Goal: Task Accomplishment & Management: Complete application form

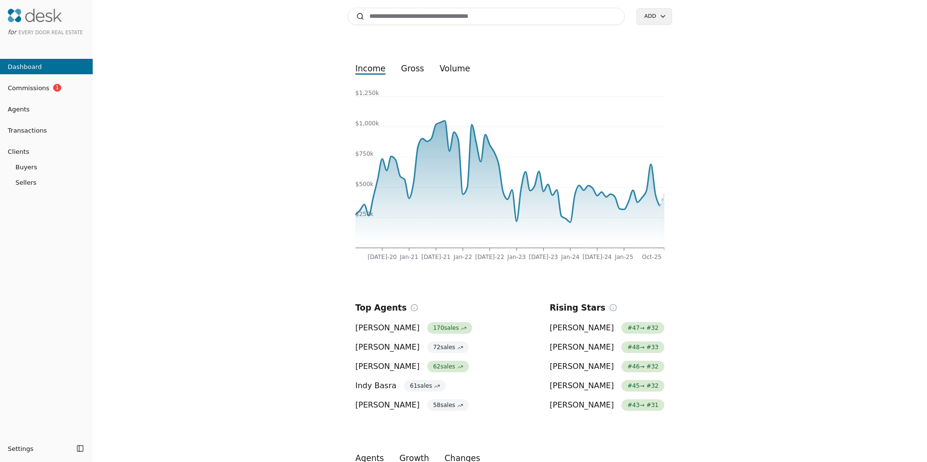
click at [405, 12] on input at bounding box center [485, 16] width 277 height 17
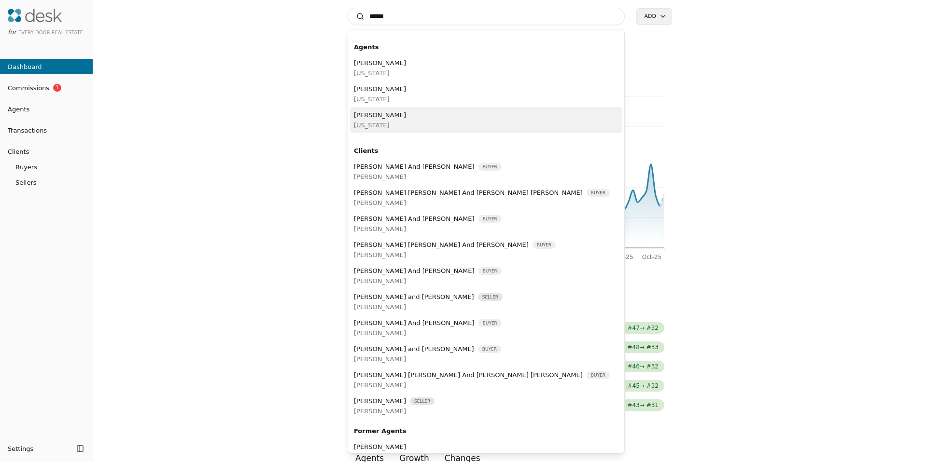
type input "******"
click at [404, 111] on div "Ashley Seefeld Washington" at bounding box center [486, 120] width 272 height 26
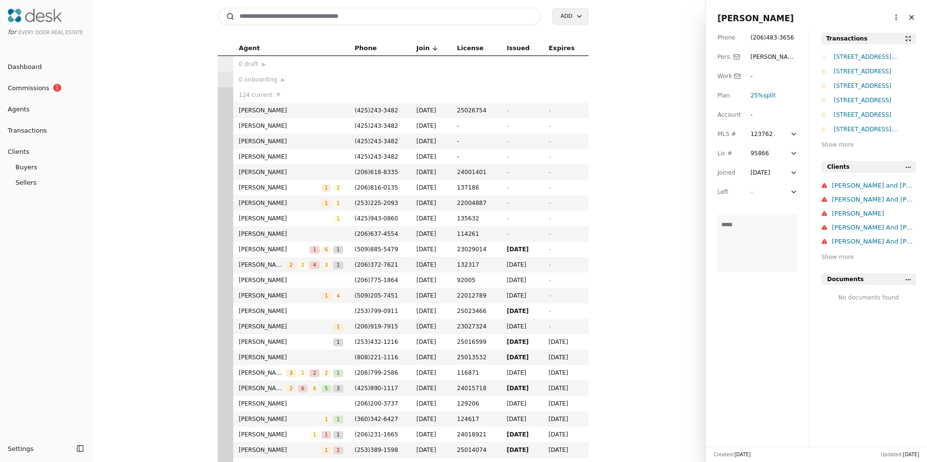
click at [893, 14] on html "for Every Door Real Estate Dashboard Commissions 1 Agents Transactions Clients …" at bounding box center [463, 231] width 927 height 462
click at [866, 35] on link "Navigate as Agent" at bounding box center [859, 37] width 69 height 10
click at [889, 14] on html "for Every Door Real Estate Dashboard Commissions 1 Agents Transactions Clients …" at bounding box center [463, 231] width 927 height 462
click at [871, 38] on link "Navigate as Agent" at bounding box center [859, 37] width 69 height 10
click at [888, 14] on html "for Every Door Real Estate Dashboard Commissions 1 Agents Transactions Clients …" at bounding box center [463, 231] width 927 height 462
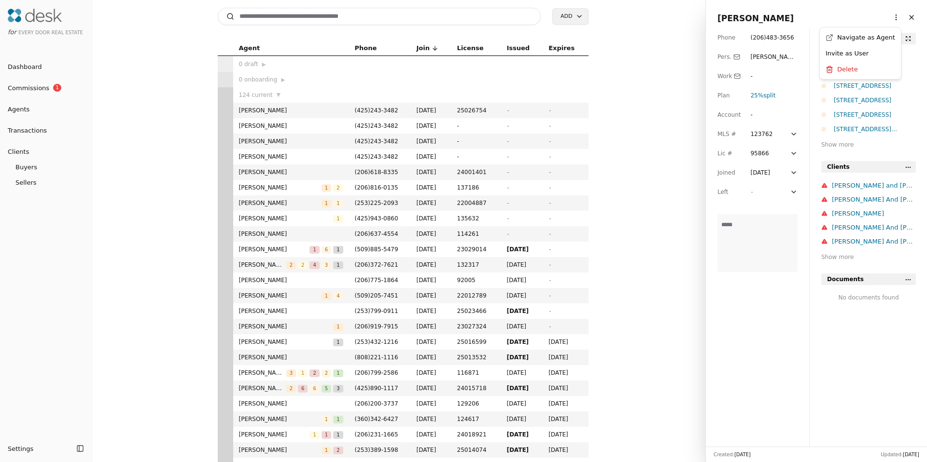
click at [879, 41] on link "Navigate as Agent" at bounding box center [859, 37] width 69 height 10
click at [879, 16] on span "Ashley Seefeld" at bounding box center [816, 19] width 198 height 14
click at [886, 16] on html "for Every Door Real Estate Dashboard Commissions 1 Agents Transactions Clients …" at bounding box center [463, 231] width 927 height 462
click at [868, 40] on link "Navigate as Agent" at bounding box center [859, 37] width 69 height 10
click at [885, 19] on html "for Every Door Real Estate Dashboard Commissions 1 Agents Transactions Clients …" at bounding box center [463, 231] width 927 height 462
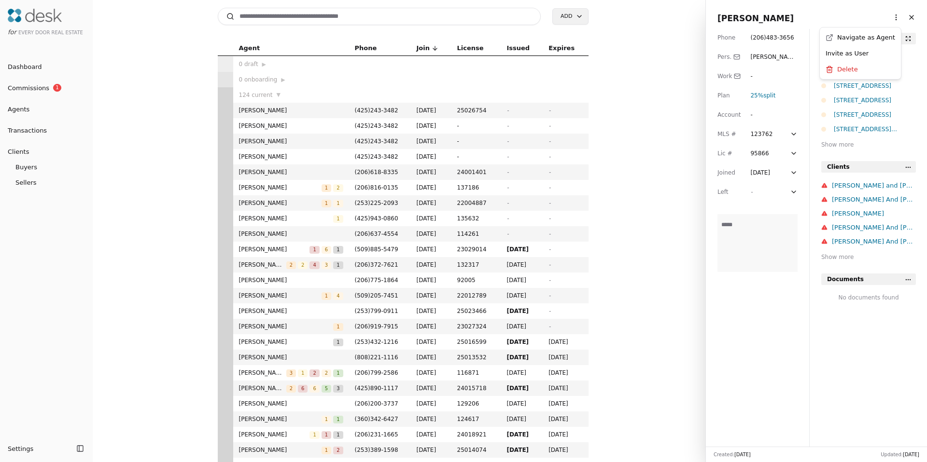
click at [867, 36] on link "Navigate as Agent" at bounding box center [859, 37] width 69 height 10
click at [361, 13] on input at bounding box center [379, 16] width 323 height 17
click at [893, 15] on html "for Every Door Real Estate Dashboard Commissions 1 Agents Transactions Clients …" at bounding box center [463, 231] width 927 height 462
click at [858, 37] on link "Navigate as Agent" at bounding box center [859, 37] width 69 height 10
click at [890, 17] on html "for Every Door Real Estate Dashboard Commissions 1 Agents Transactions Clients …" at bounding box center [463, 231] width 927 height 462
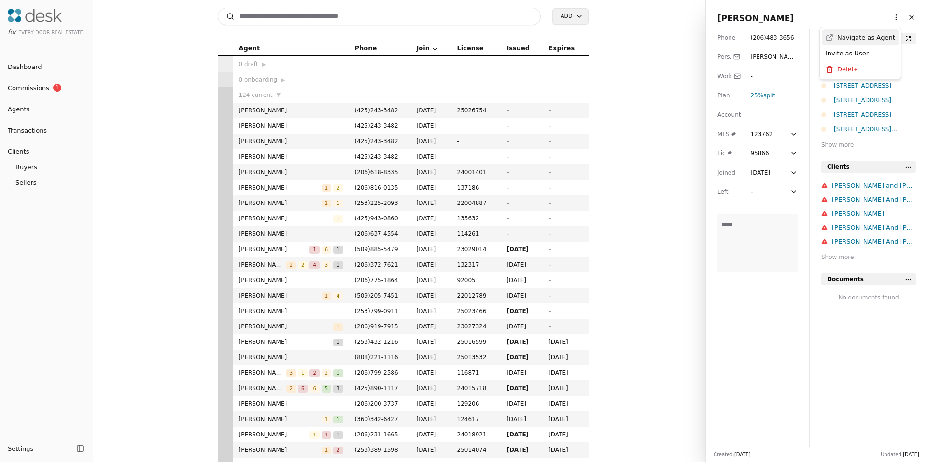
click at [869, 35] on link "Navigate as Agent" at bounding box center [859, 37] width 69 height 10
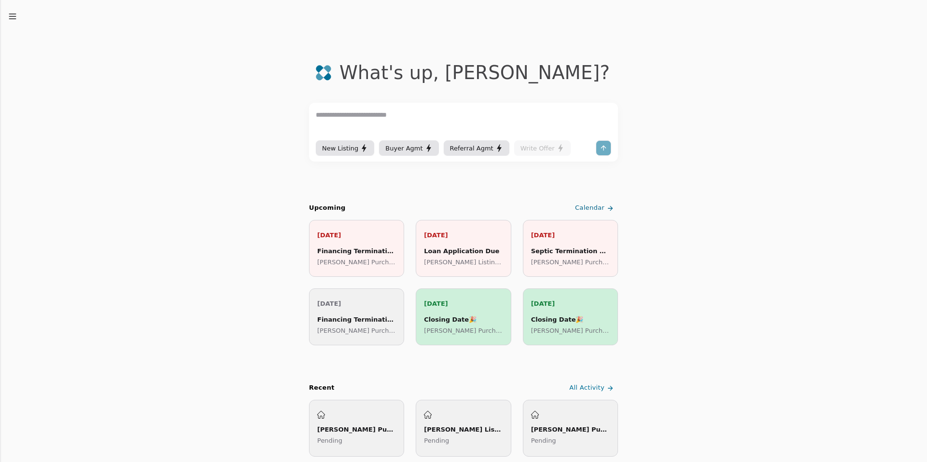
click at [8, 14] on icon "button" at bounding box center [13, 17] width 10 height 10
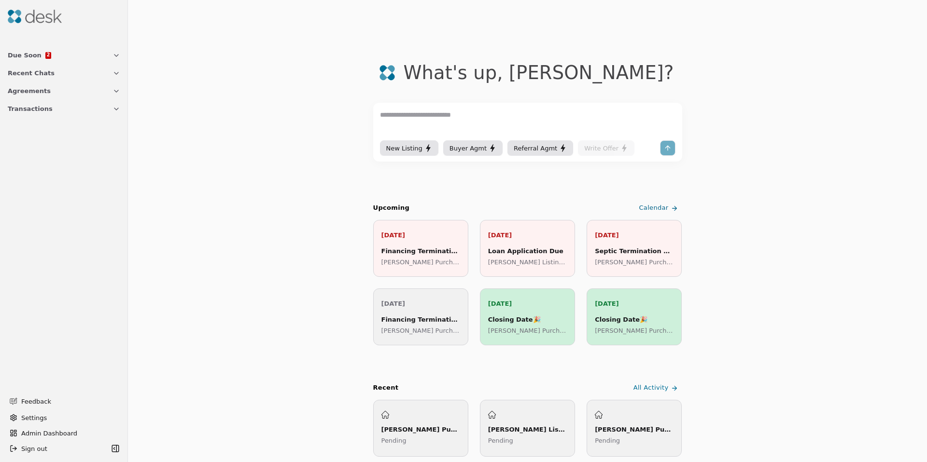
click at [51, 105] on button "Transactions" at bounding box center [64, 109] width 124 height 18
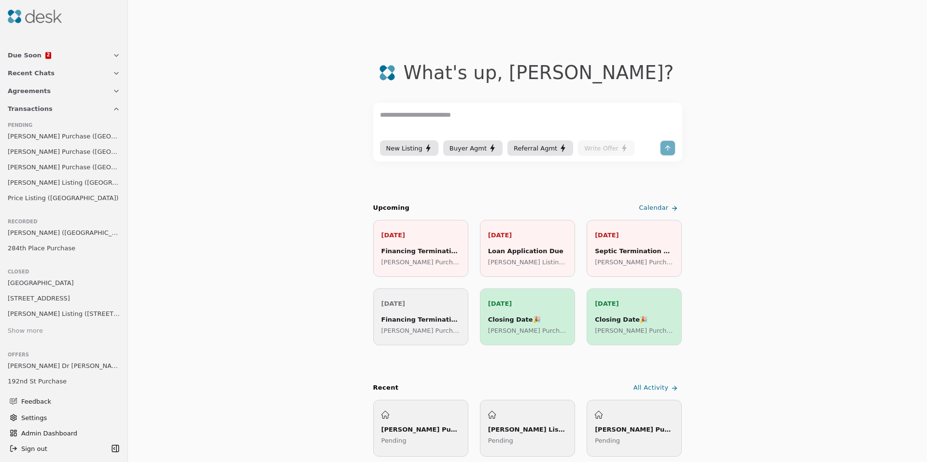
click at [54, 172] on link "Stratton Purchase (Market Street)" at bounding box center [64, 167] width 120 height 14
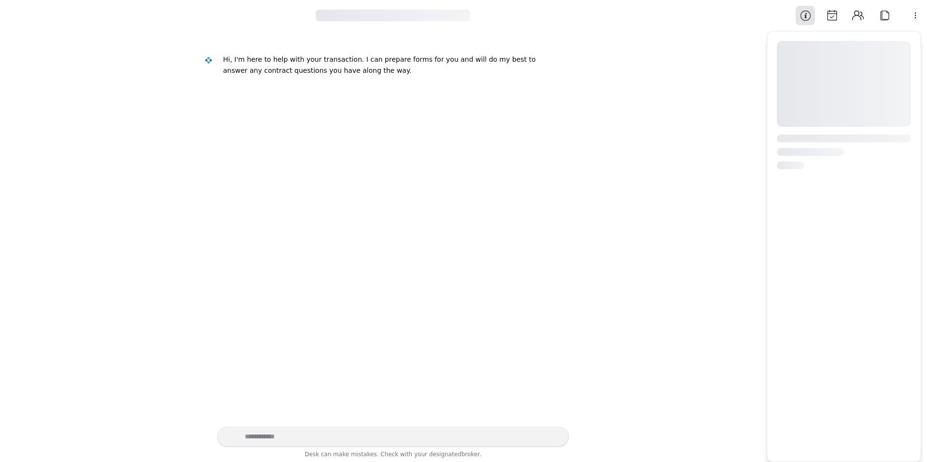
scroll to position [505, 0]
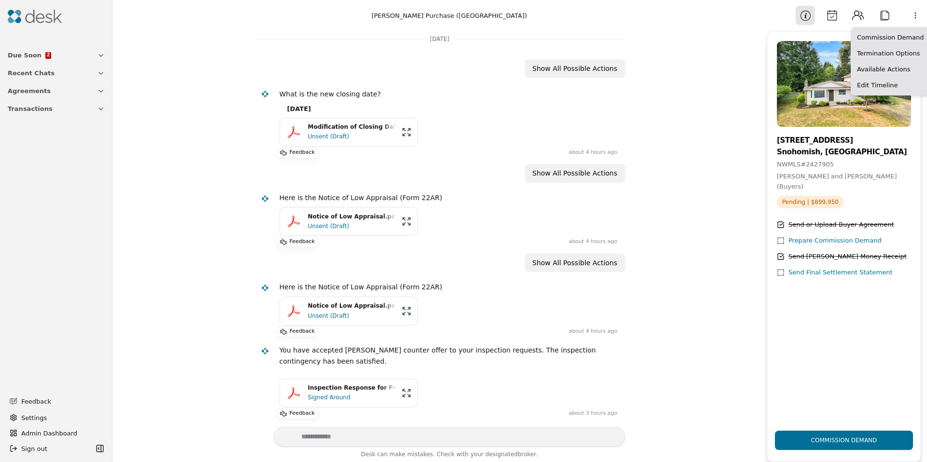
click at [911, 17] on html "Due Soon 2 Recent Chats Agreements Transactions Feedback Settings Admin Dashboa…" at bounding box center [463, 231] width 927 height 462
click at [877, 64] on div "Available Actions" at bounding box center [890, 69] width 75 height 16
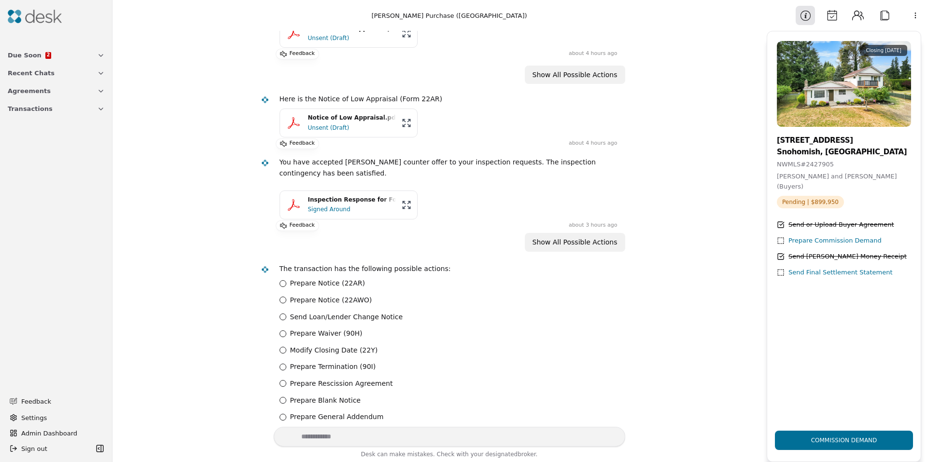
scroll to position [877, 0]
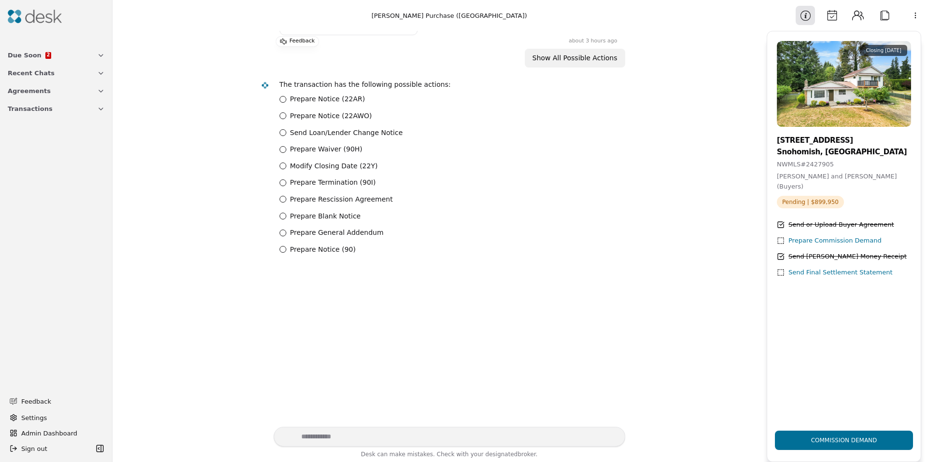
click at [325, 168] on label "Modify Closing Date (22Y)" at bounding box center [334, 166] width 88 height 11
click at [286, 168] on \(22Y\) "Modify Closing Date (22Y)" at bounding box center [282, 166] width 7 height 7
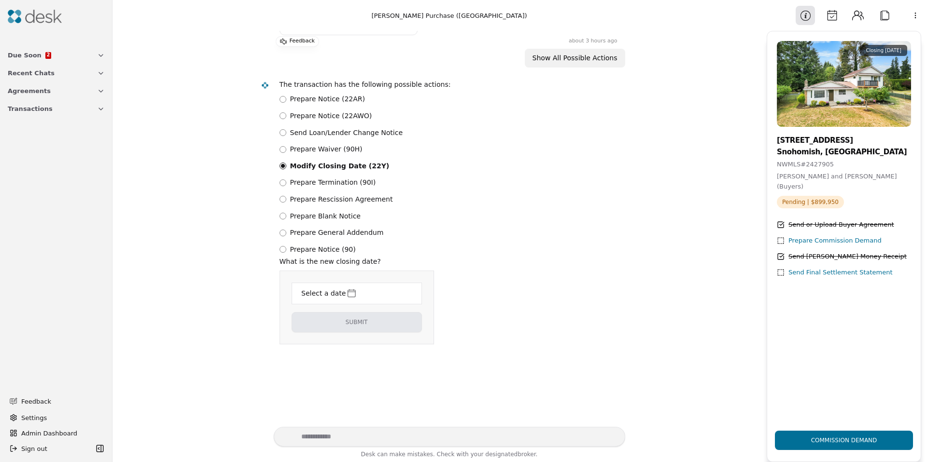
click at [333, 291] on div "Select a date" at bounding box center [323, 293] width 46 height 13
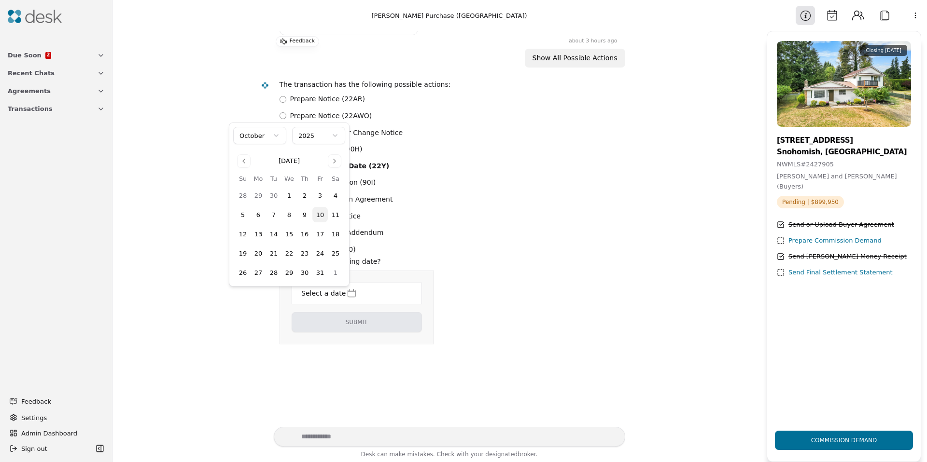
click at [273, 234] on button "14" at bounding box center [273, 233] width 15 height 15
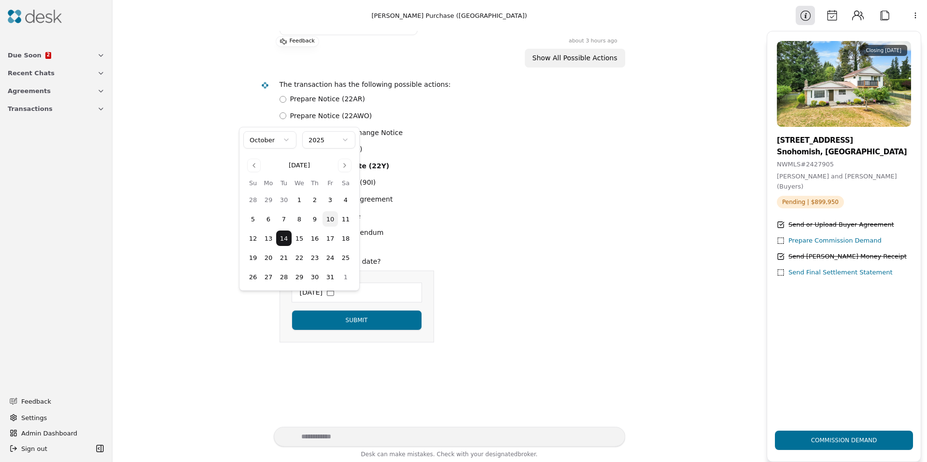
click at [358, 329] on html "Due Soon 2 Recent Chats Agreements Transactions Feedback Settings Admin Dashboa…" at bounding box center [463, 231] width 927 height 462
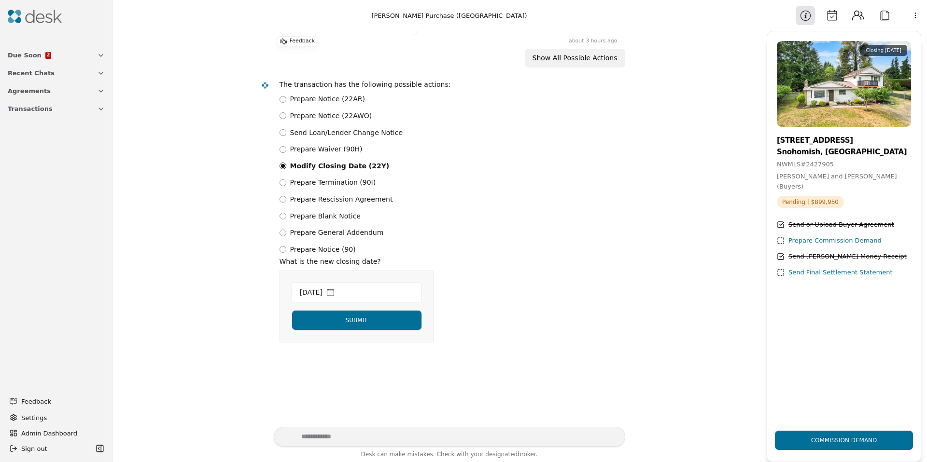
click at [342, 331] on button "Submit" at bounding box center [357, 320] width 130 height 20
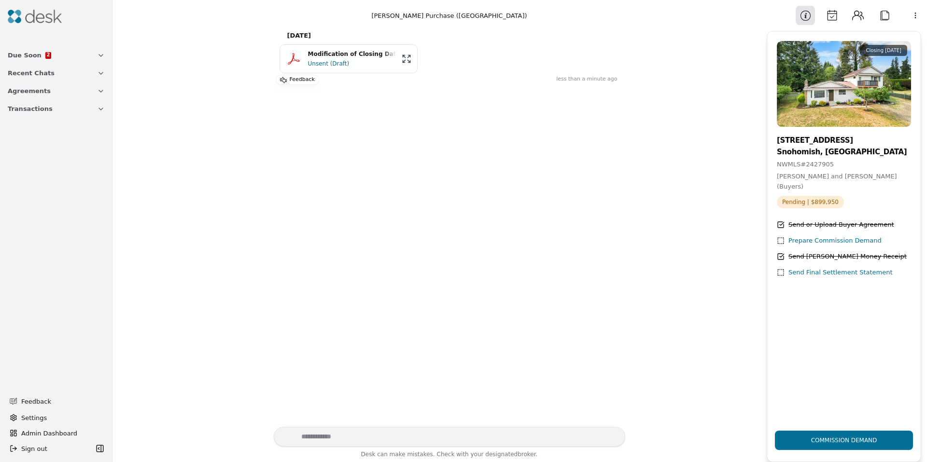
scroll to position [955, 0]
click at [331, 51] on div "Unsent (Draft)" at bounding box center [352, 52] width 88 height 10
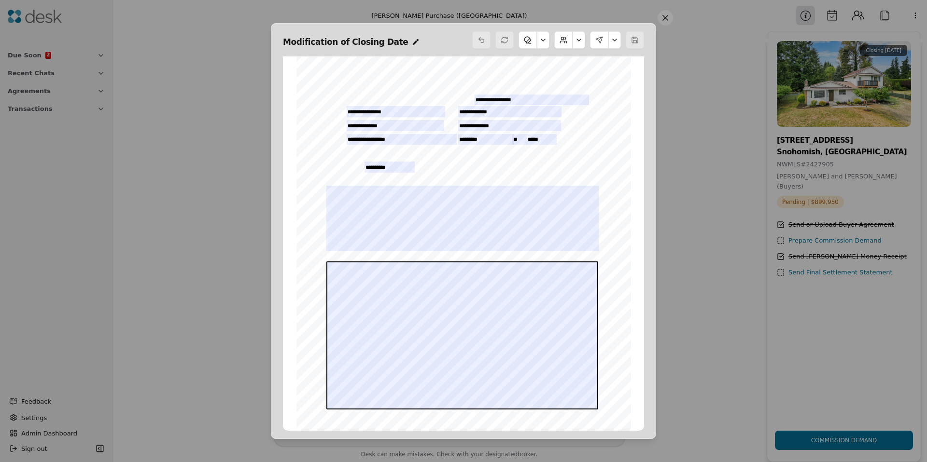
scroll to position [67, 0]
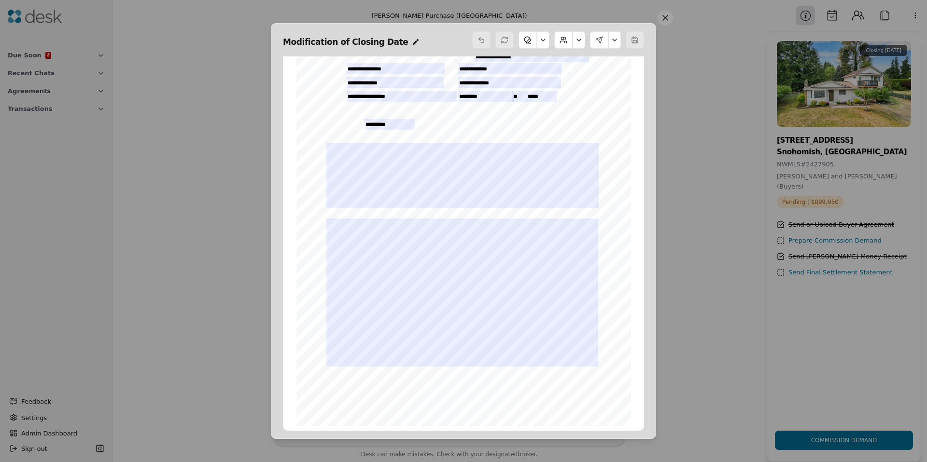
click at [580, 40] on button at bounding box center [578, 39] width 13 height 17
click at [568, 61] on button "Edit Buyers" at bounding box center [554, 63] width 54 height 17
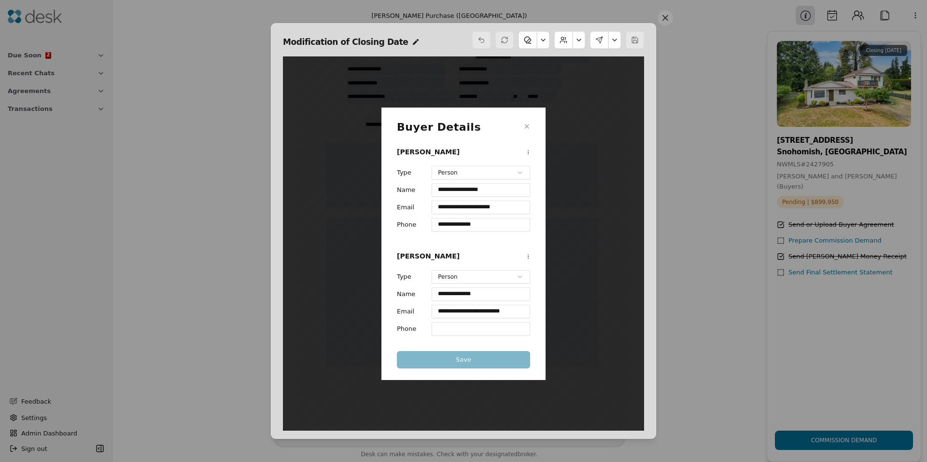
click at [460, 360] on div "Save" at bounding box center [463, 359] width 133 height 17
click at [523, 129] on div "Buyer Details ✕" at bounding box center [463, 127] width 133 height 16
click at [529, 125] on button "✕" at bounding box center [527, 127] width 6 height 12
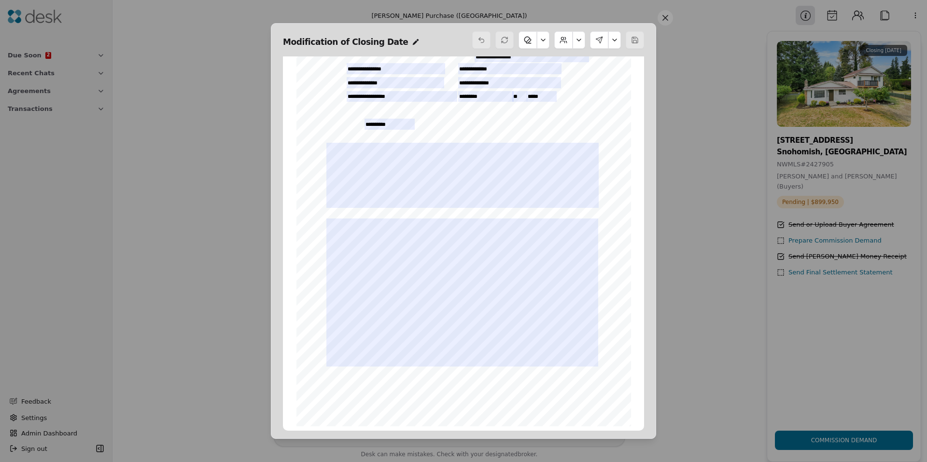
click at [611, 41] on button at bounding box center [614, 39] width 13 height 17
click at [666, 19] on div "Nothing to be saved Nothing to be saved" at bounding box center [636, 18] width 70 height 15
click at [670, 19] on button at bounding box center [664, 17] width 15 height 15
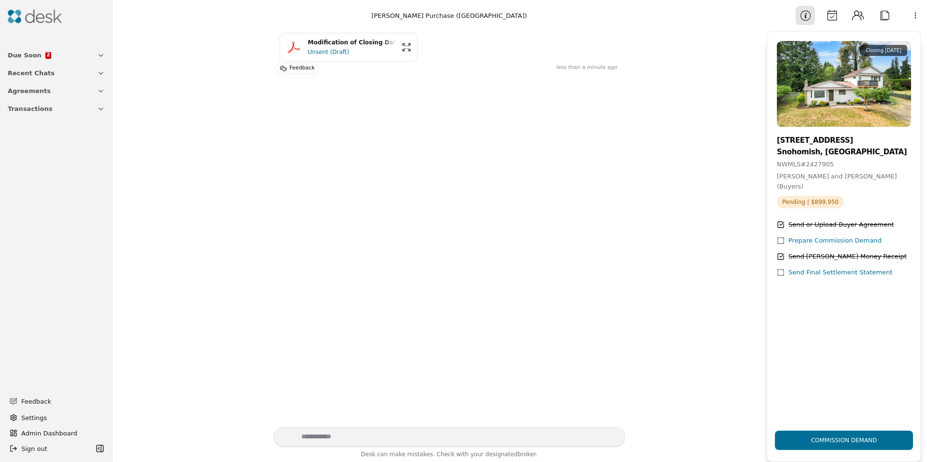
click at [891, 15] on button "Attach" at bounding box center [884, 15] width 19 height 19
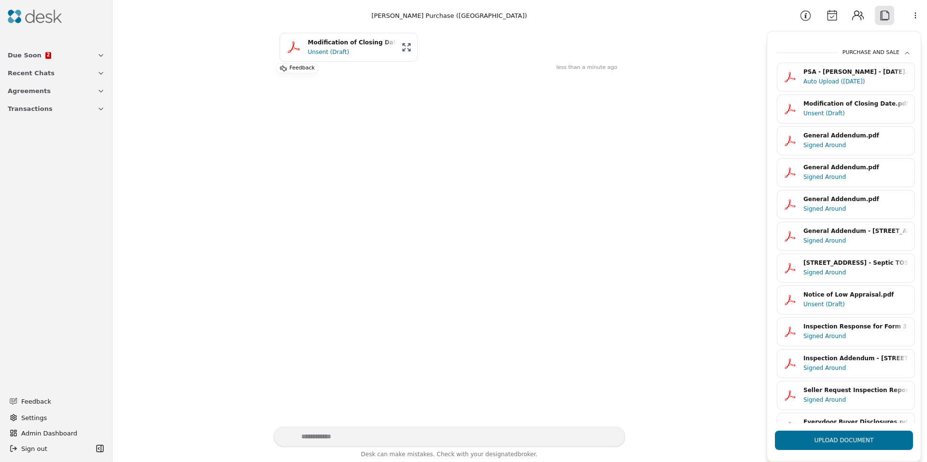
click at [879, 16] on button "Attach" at bounding box center [884, 15] width 19 height 19
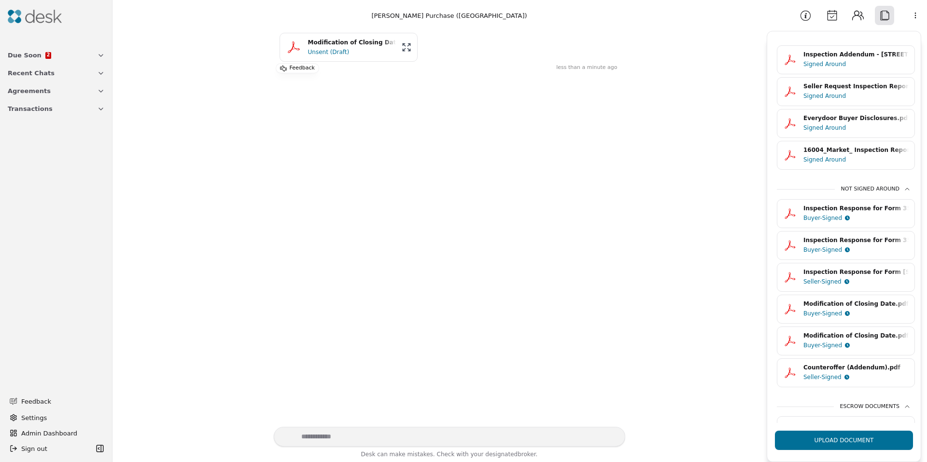
scroll to position [315, 0]
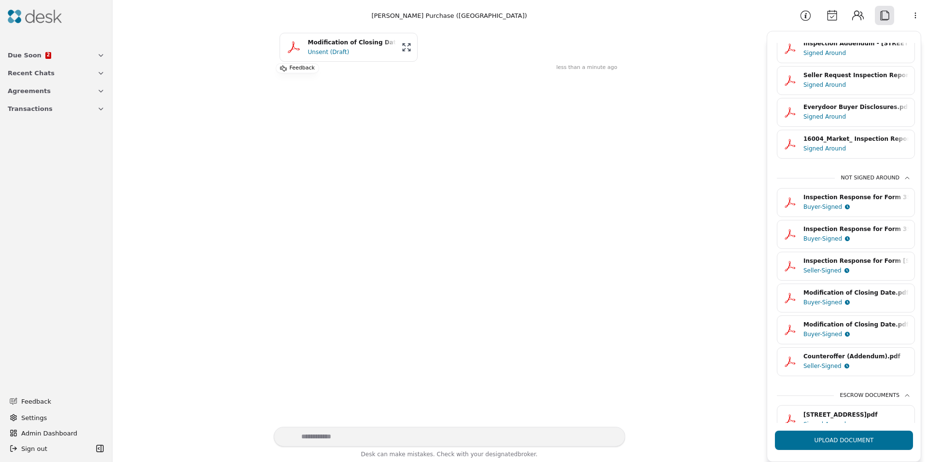
click at [844, 206] on div "Buyer-Signed" at bounding box center [855, 207] width 105 height 10
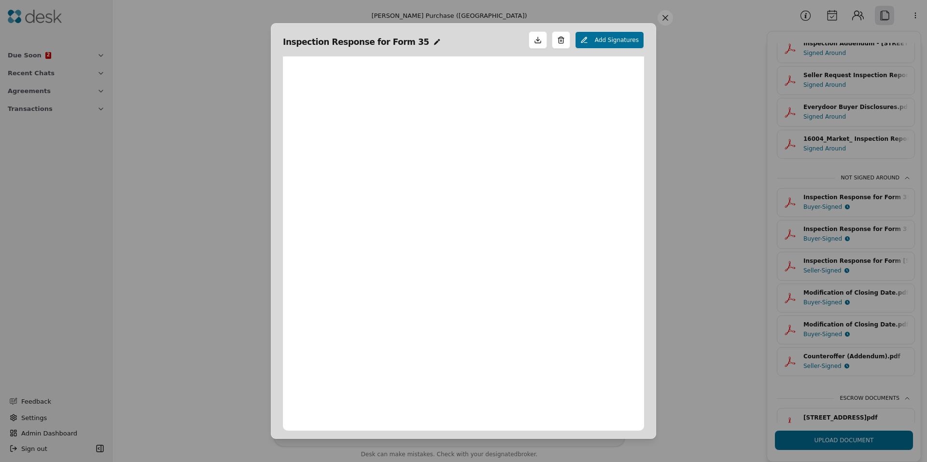
scroll to position [5, 0]
click at [664, 14] on button at bounding box center [664, 17] width 15 height 15
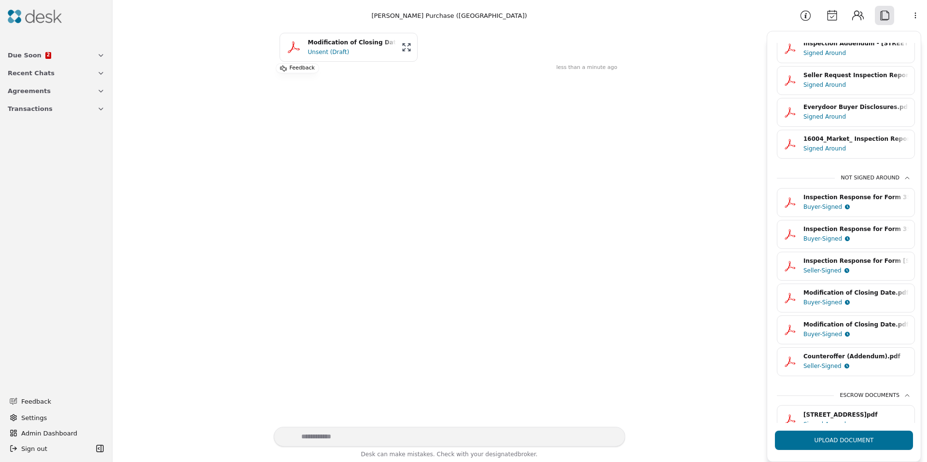
click at [911, 18] on html "Due Soon 2 Recent Chats Agreements Transactions Feedback Settings Admin Dashboa…" at bounding box center [463, 231] width 927 height 462
click at [877, 65] on div "Available Actions" at bounding box center [890, 69] width 75 height 16
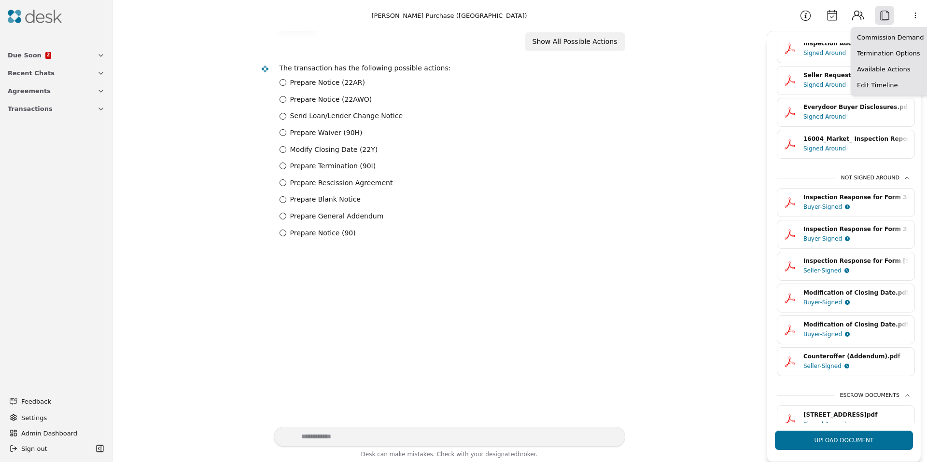
scroll to position [1000, 0]
click at [347, 85] on label "Prepare Notice (22AR)" at bounding box center [327, 81] width 75 height 11
click at [286, 84] on \(22AR\) "Prepare Notice (22AR)" at bounding box center [282, 81] width 7 height 7
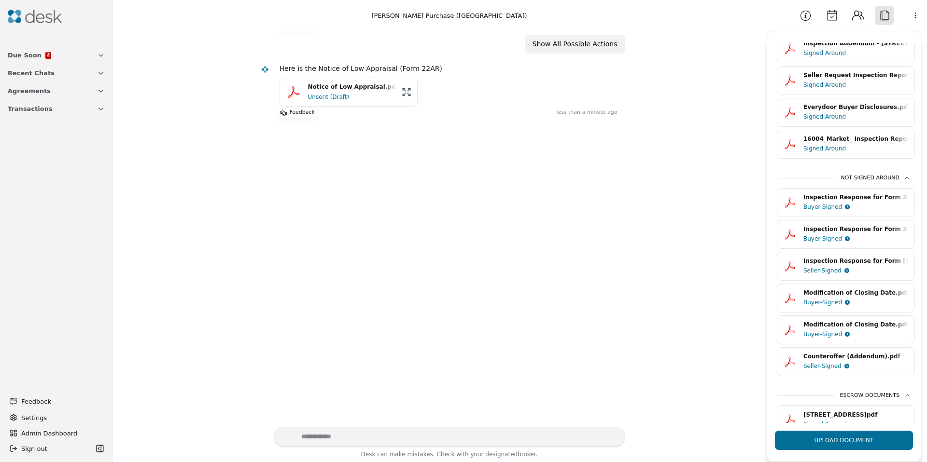
scroll to position [1004, 0]
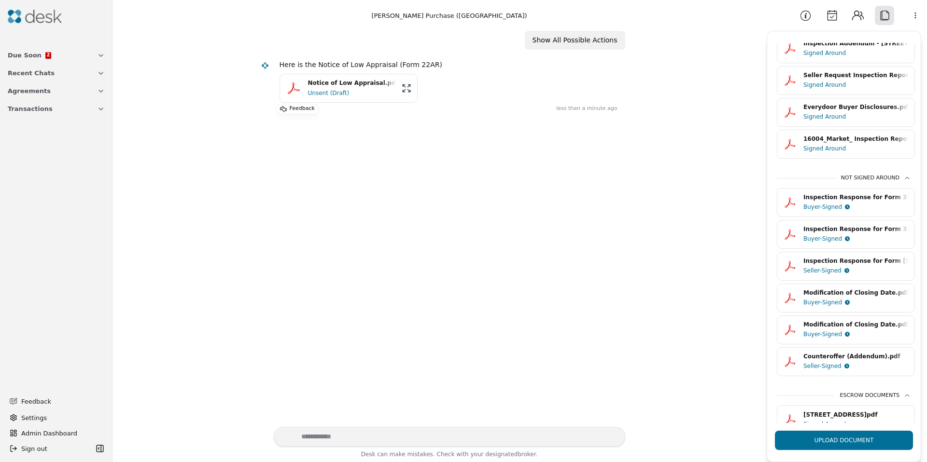
click at [333, 87] on div "Notice of Low Appraisal.pdf" at bounding box center [352, 83] width 88 height 9
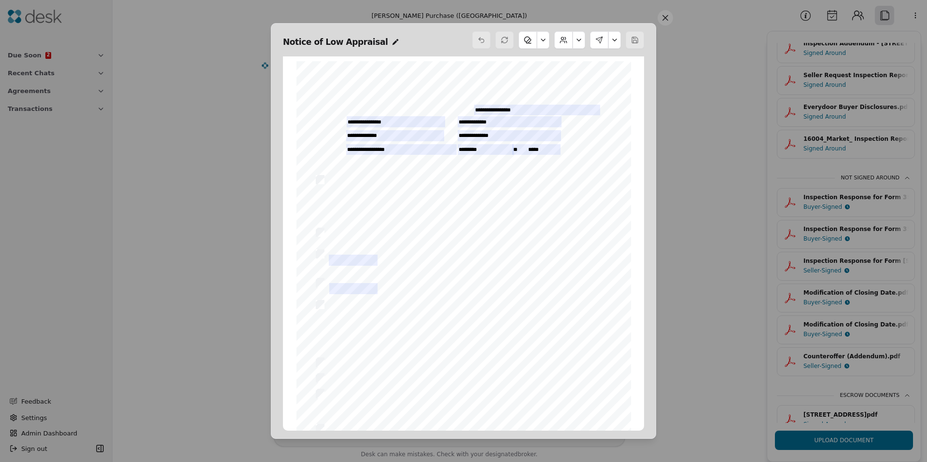
scroll to position [5, 0]
click at [666, 19] on button at bounding box center [664, 17] width 15 height 15
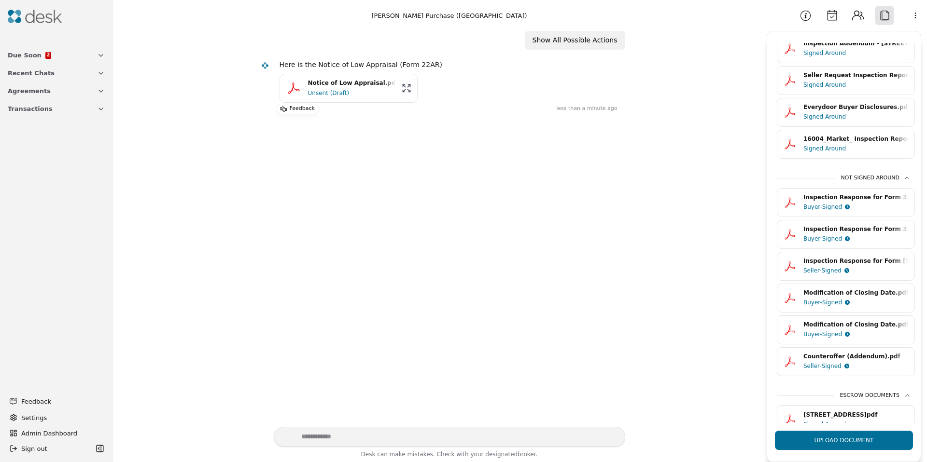
click at [829, 441] on button "Upload Document" at bounding box center [844, 440] width 138 height 19
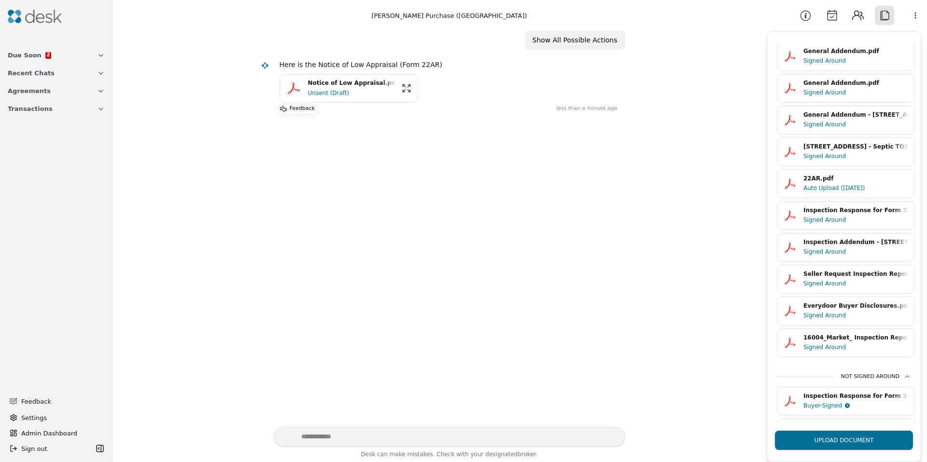
scroll to position [0, 0]
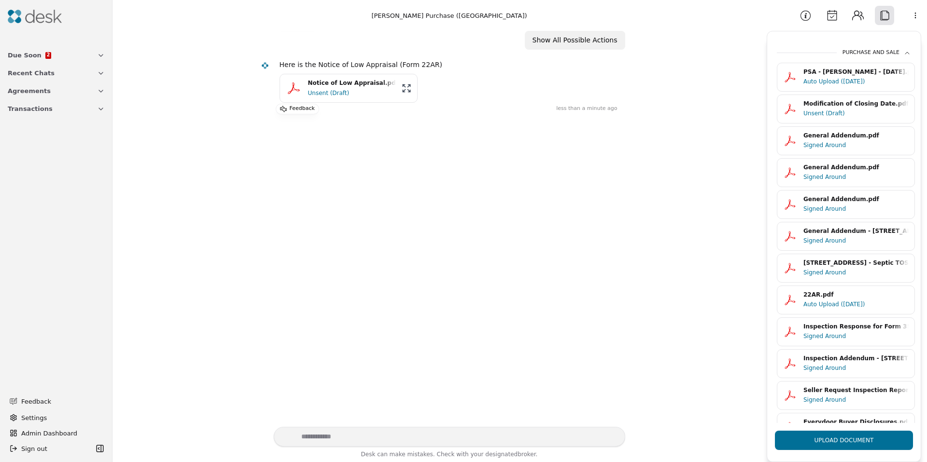
click at [827, 305] on div "Auto Upload (10/10/25)" at bounding box center [855, 305] width 105 height 10
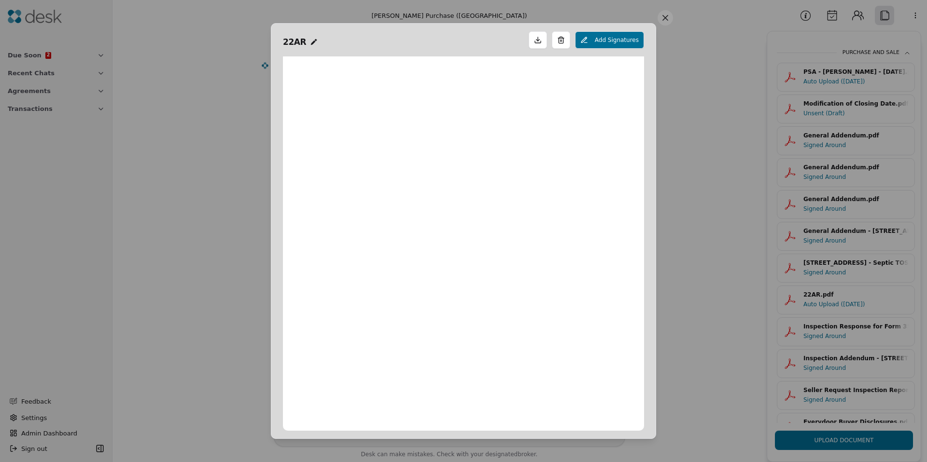
scroll to position [5, 0]
click at [399, 291] on div "Form 22AR ©Copyright 2021 Financing Contingency Notice Northwest Multiple Listi…" at bounding box center [463, 272] width 334 height 432
click at [600, 37] on button "Add Signatures" at bounding box center [609, 39] width 69 height 17
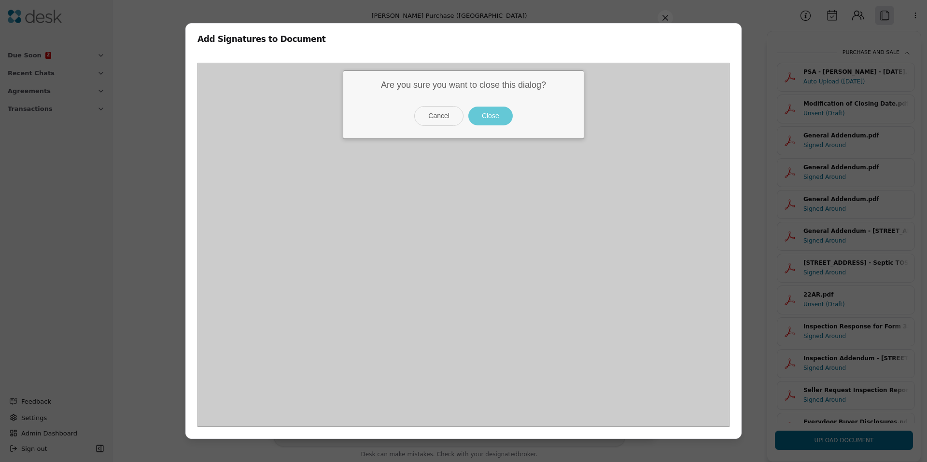
click at [502, 118] on button "Close" at bounding box center [490, 116] width 44 height 19
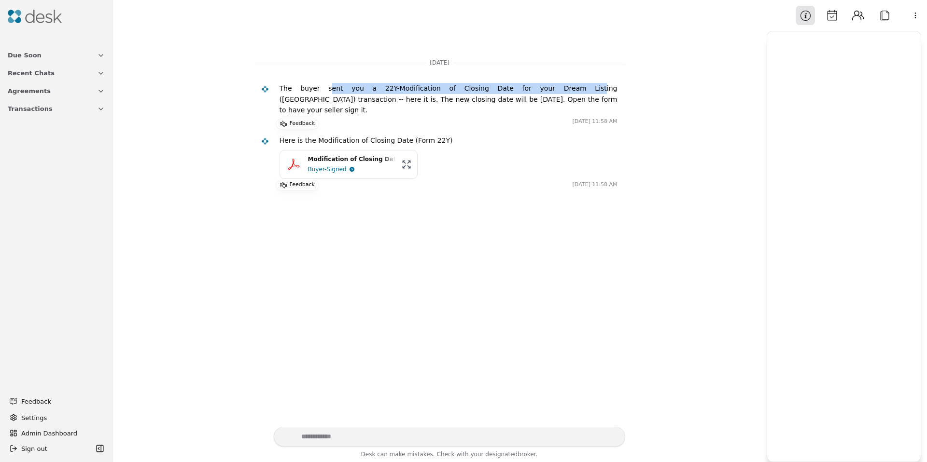
drag, startPoint x: 316, startPoint y: 88, endPoint x: 510, endPoint y: 92, distance: 194.5
click at [510, 92] on p "The buyer sent you a 22Y-Modification of Closing Date for your Dream Listing (C…" at bounding box center [448, 99] width 338 height 33
drag, startPoint x: 347, startPoint y: 100, endPoint x: 439, endPoint y: 100, distance: 92.2
click at [439, 100] on p "The buyer sent you a 22Y-Modification of Closing Date for your Dream Listing (C…" at bounding box center [448, 99] width 338 height 33
click at [369, 165] on div "Buyer-Signed" at bounding box center [352, 170] width 88 height 10
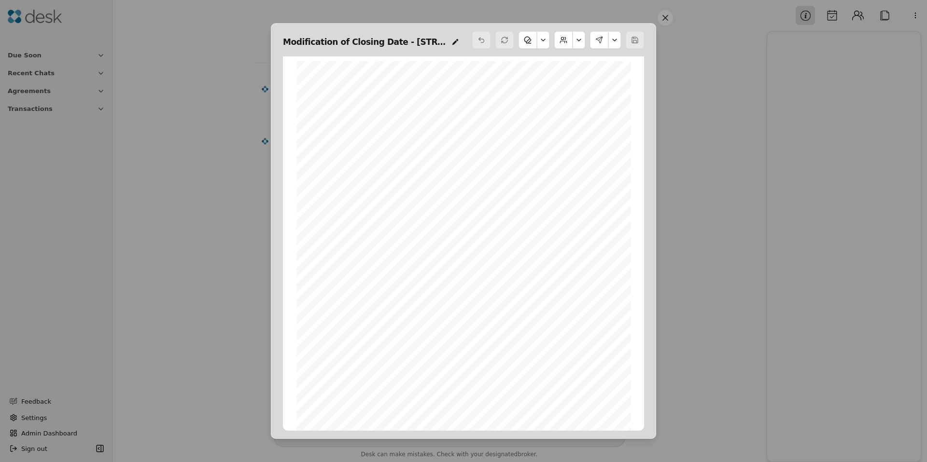
drag, startPoint x: 666, startPoint y: 13, endPoint x: 631, endPoint y: 10, distance: 35.3
click at [666, 13] on button at bounding box center [664, 17] width 15 height 15
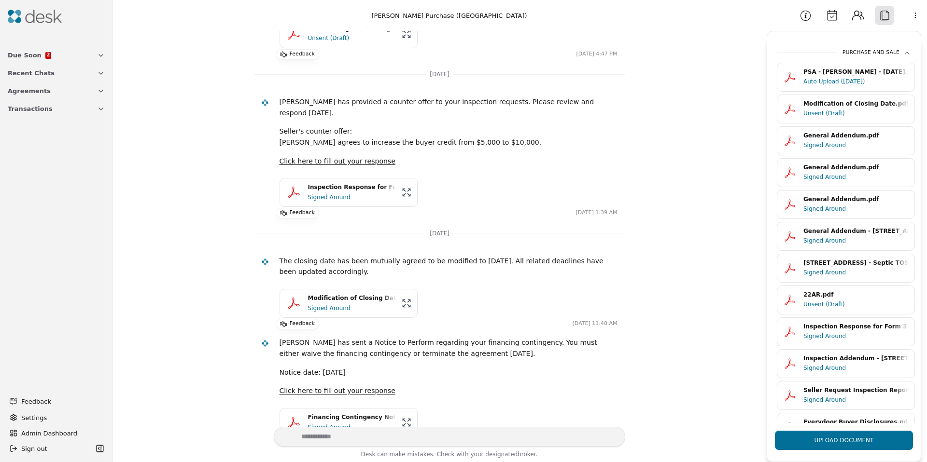
scroll to position [3, 0]
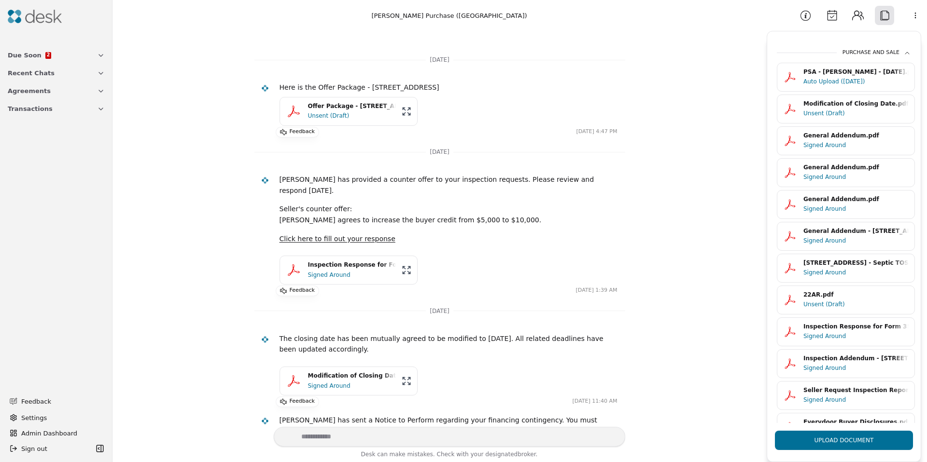
click at [915, 20] on html "Due Soon 2 Recent Chats Agreements Transactions Feedback Settings Admin Dashboa…" at bounding box center [463, 231] width 927 height 462
click at [882, 68] on div "Available Actions" at bounding box center [890, 69] width 75 height 16
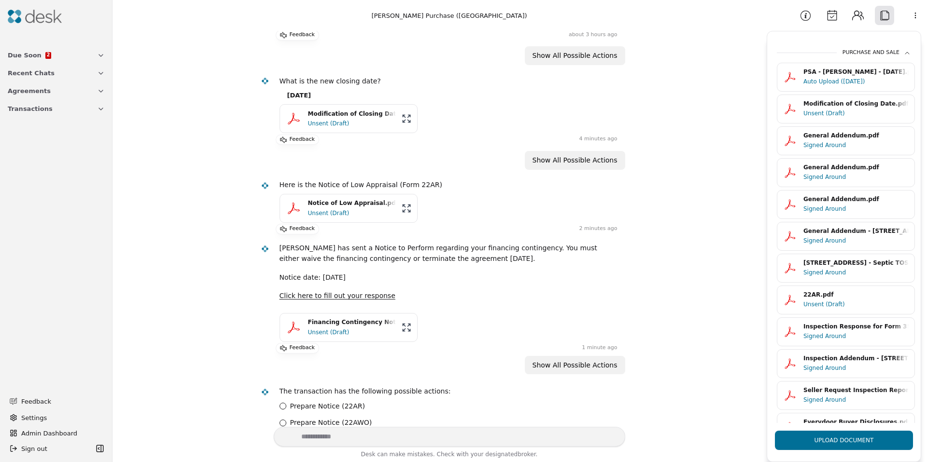
scroll to position [882, 0]
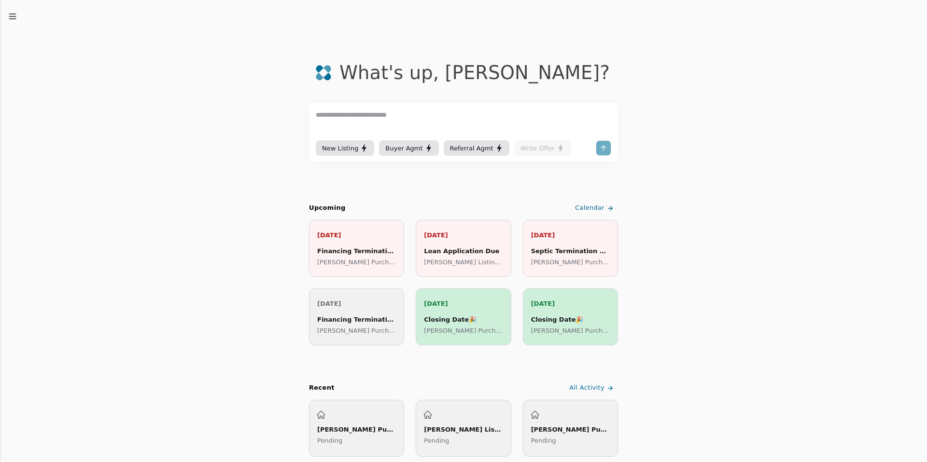
click at [396, 121] on textarea at bounding box center [463, 124] width 295 height 29
click at [403, 152] on span "Buyer Agmt" at bounding box center [403, 148] width 37 height 10
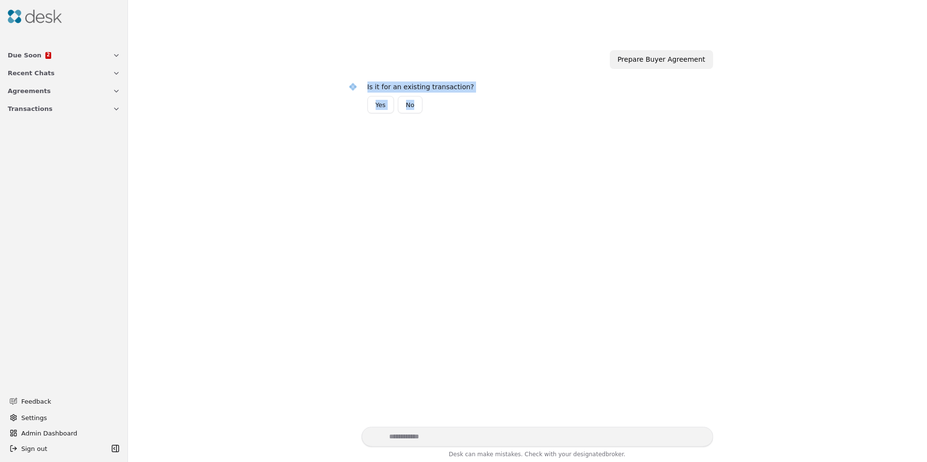
drag, startPoint x: 342, startPoint y: 107, endPoint x: 419, endPoint y: 108, distance: 77.2
click at [418, 109] on div "Is it for an existing transaction? Yes No" at bounding box center [527, 101] width 371 height 53
click at [415, 106] on button "No" at bounding box center [410, 104] width 25 height 17
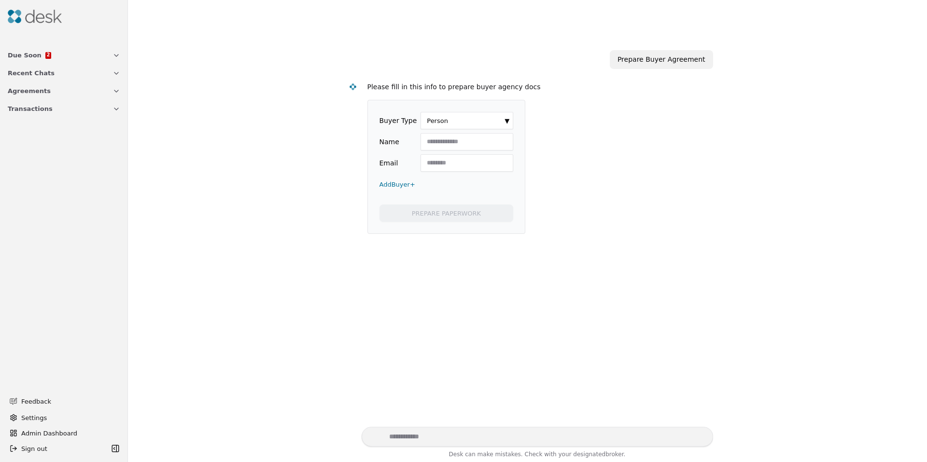
click at [435, 142] on input "Name" at bounding box center [466, 141] width 93 height 17
type input "*****"
type input "**********"
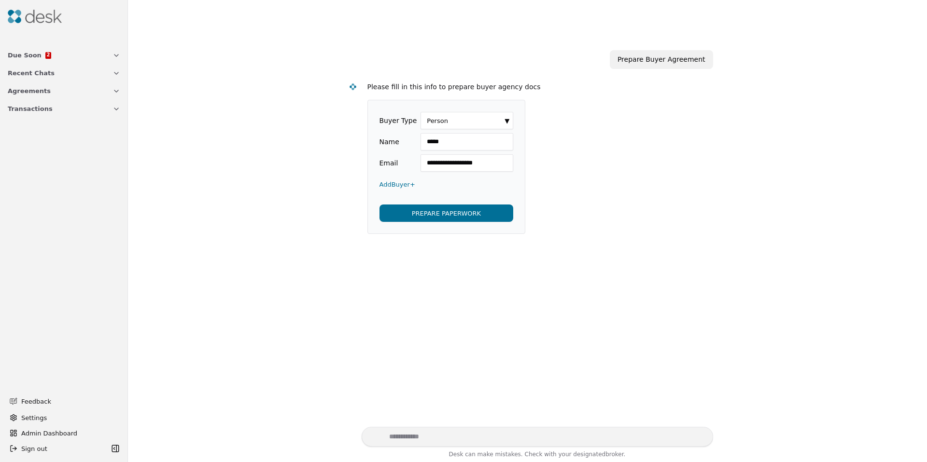
click at [416, 208] on button "PREPARE PAPERWORK" at bounding box center [446, 213] width 134 height 17
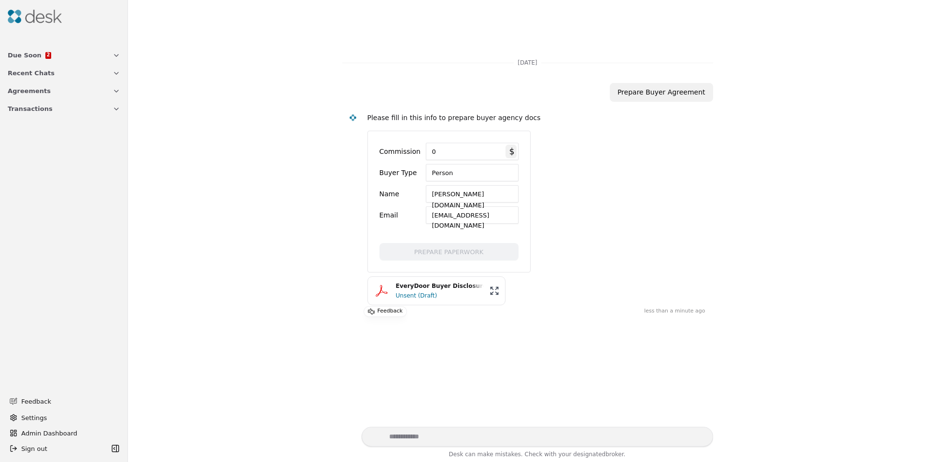
scroll to position [52, 0]
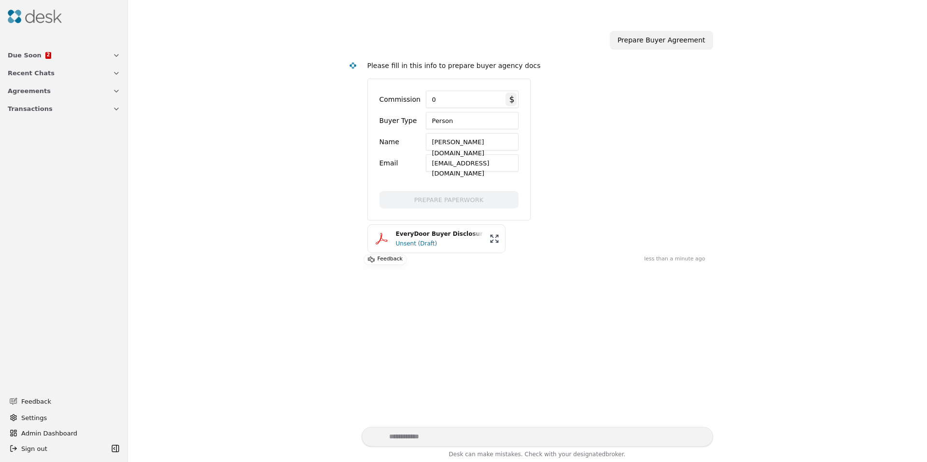
click at [417, 245] on div "Unsent (Draft)" at bounding box center [440, 244] width 88 height 10
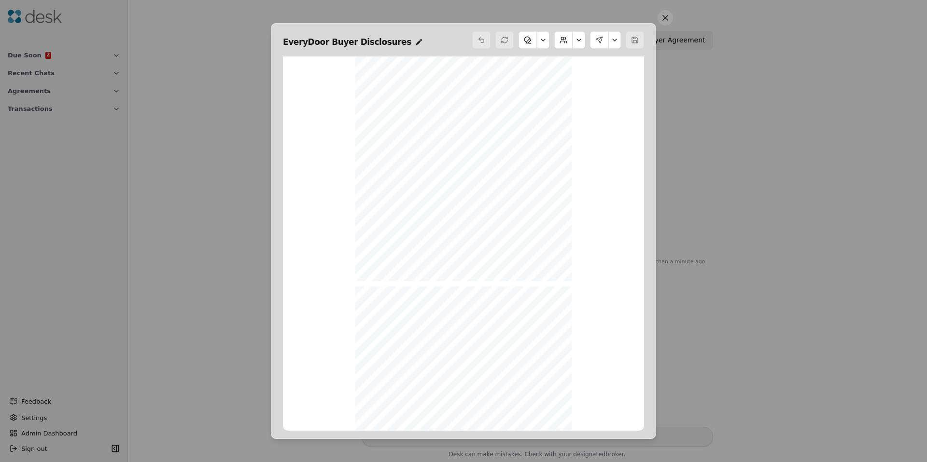
scroll to position [5657, 0]
click at [663, 18] on button at bounding box center [664, 17] width 15 height 15
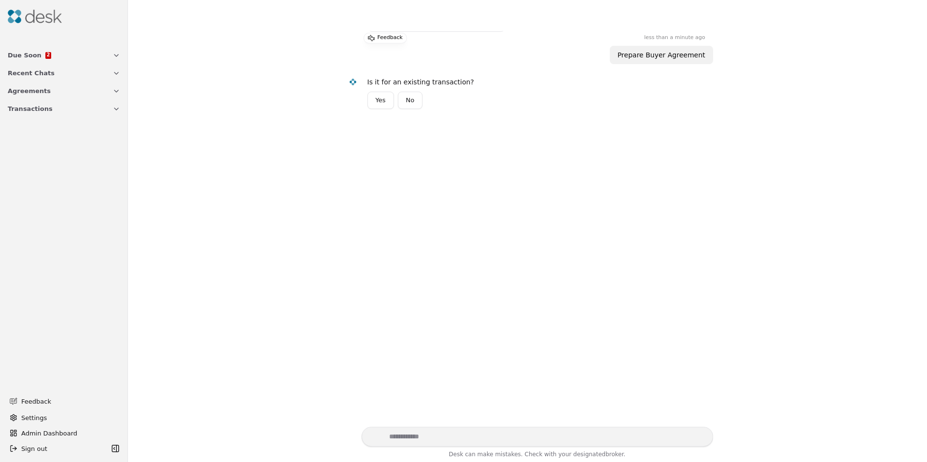
scroll to position [289, 0]
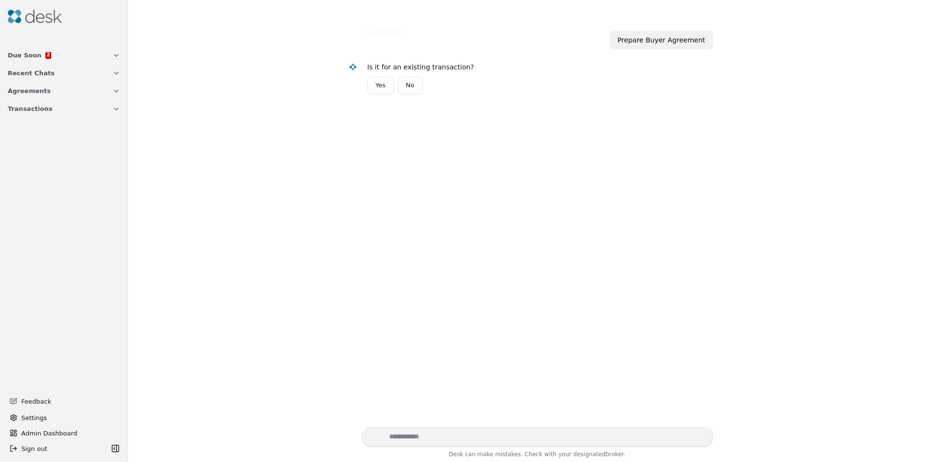
click at [432, 443] on textarea "Write your prompt here" at bounding box center [536, 437] width 351 height 20
type textarea "*********"
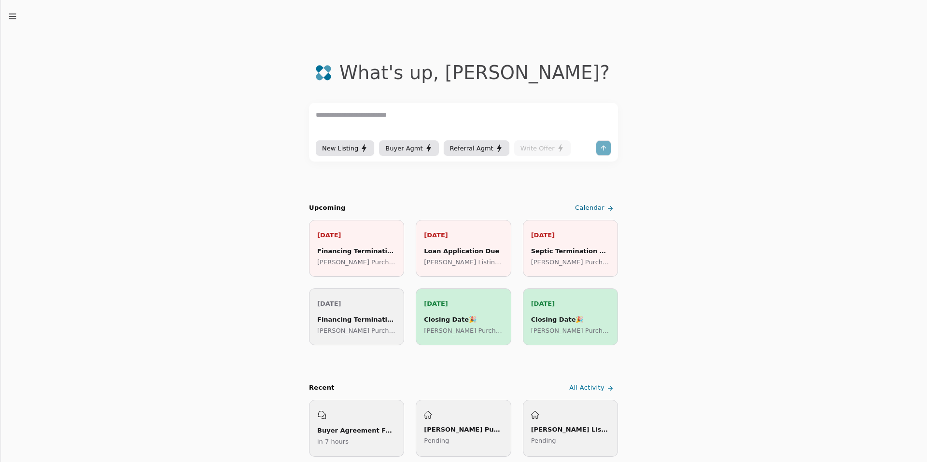
click at [348, 116] on textarea at bounding box center [463, 124] width 295 height 29
click at [344, 122] on textarea at bounding box center [463, 124] width 295 height 29
paste textarea "*******"
type textarea "**********"
click at [601, 148] on button "submit" at bounding box center [603, 147] width 15 height 15
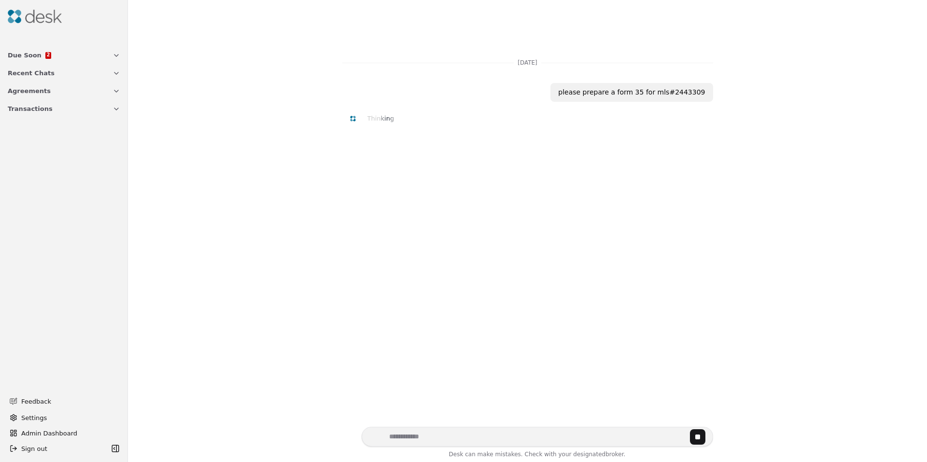
click at [622, 93] on div "please prepare a form 35 for mls#2443309" at bounding box center [631, 92] width 147 height 11
click at [623, 93] on div "please prepare a form 35 for mls#2443309" at bounding box center [631, 92] width 147 height 11
copy div "please prepare a form 35 for mls#2443309"
click at [437, 439] on textarea "Write your prompt here" at bounding box center [536, 437] width 351 height 20
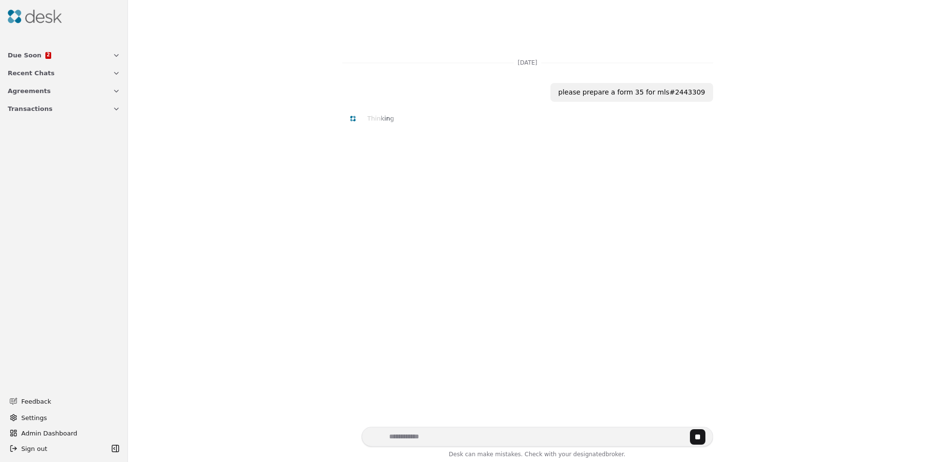
paste textarea "**********"
click at [463, 426] on textarea "**********" at bounding box center [536, 431] width 351 height 30
drag, startPoint x: 549, startPoint y: 431, endPoint x: 564, endPoint y: 434, distance: 15.6
click at [550, 431] on textarea "**********" at bounding box center [536, 431] width 351 height 30
click at [571, 433] on textarea "**********" at bounding box center [536, 431] width 351 height 30
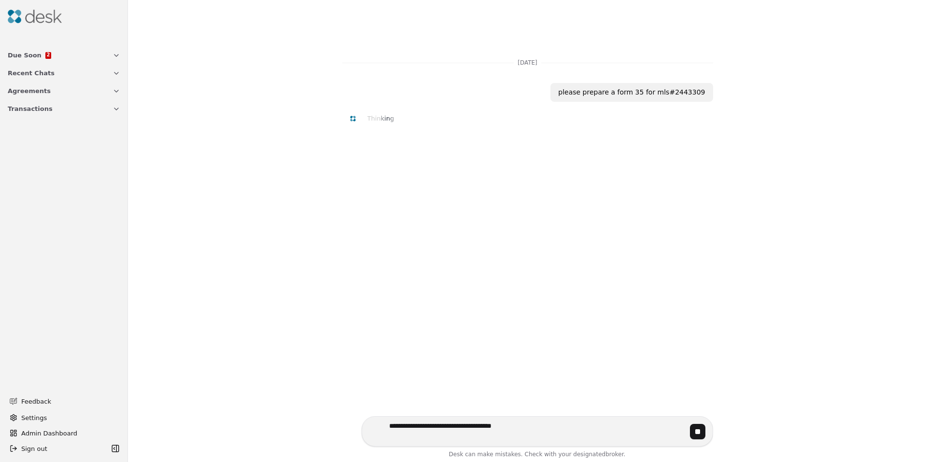
click at [571, 433] on textarea "**********" at bounding box center [536, 431] width 351 height 30
type textarea "**********"
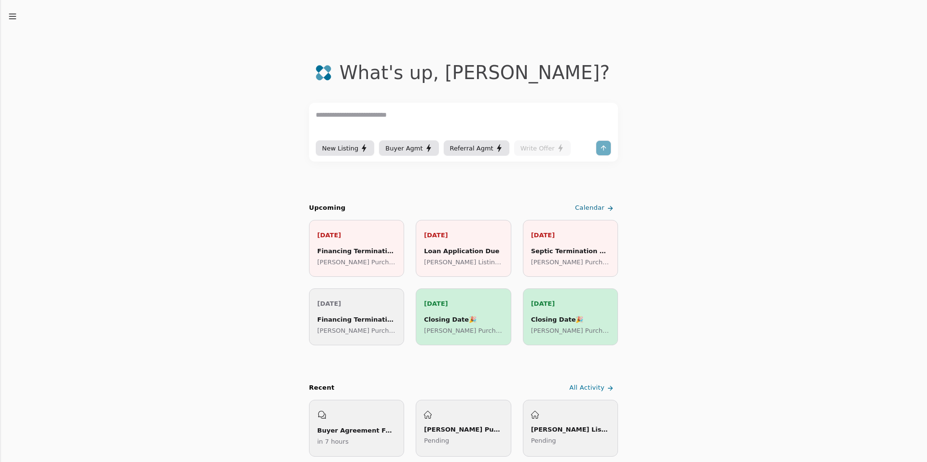
click at [375, 114] on textarea at bounding box center [463, 124] width 295 height 29
type textarea "**********"
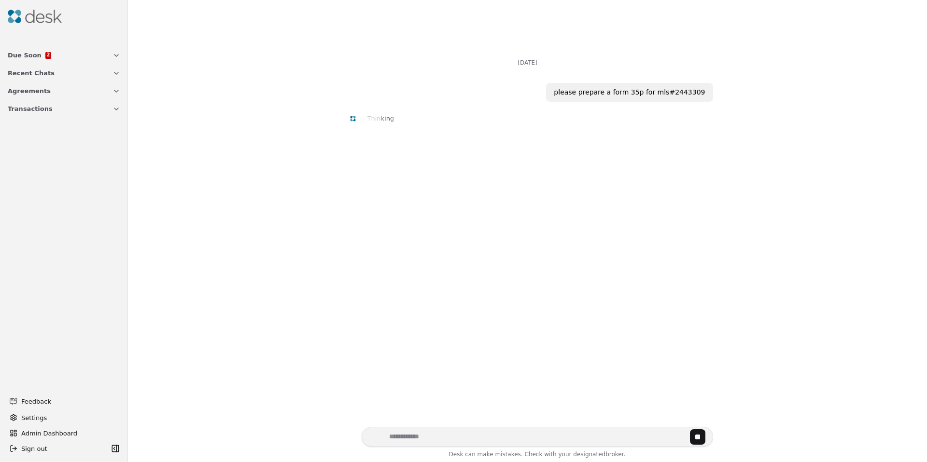
click at [699, 437] on button "Stop generating" at bounding box center [697, 437] width 15 height 15
click at [577, 432] on textarea "Write your prompt here" at bounding box center [536, 437] width 351 height 20
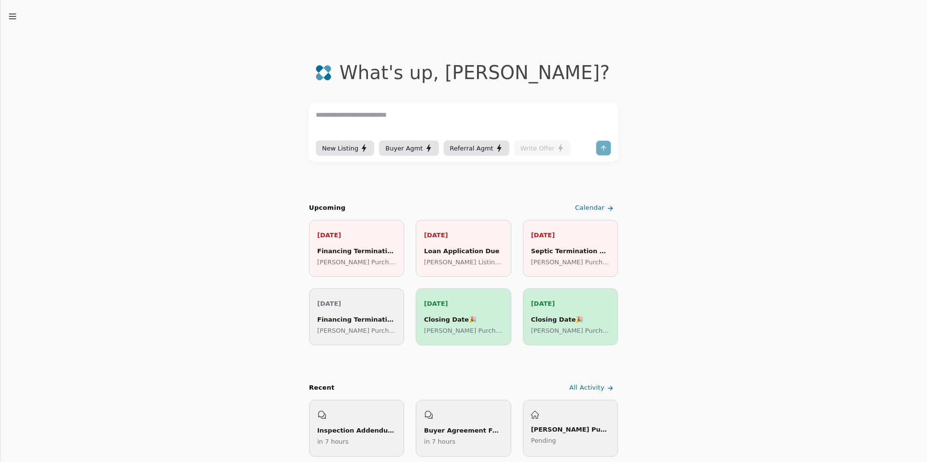
click at [370, 122] on textarea at bounding box center [463, 124] width 295 height 29
drag, startPoint x: 338, startPoint y: 116, endPoint x: 263, endPoint y: 130, distance: 76.5
type textarea "**********"
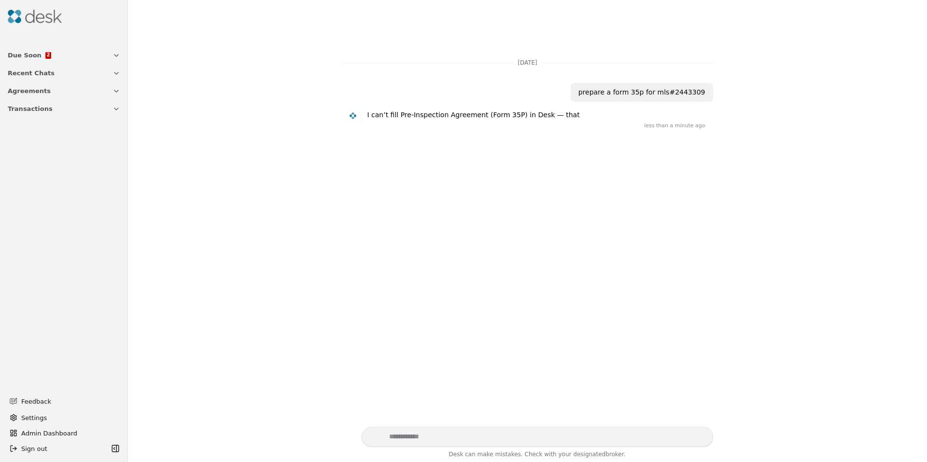
scroll to position [52, 0]
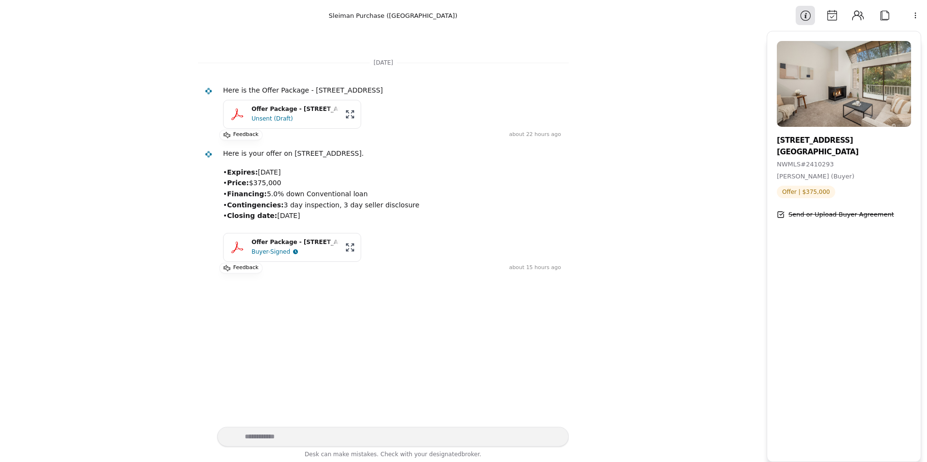
click at [286, 247] on div "Buyer-Signed" at bounding box center [270, 252] width 39 height 10
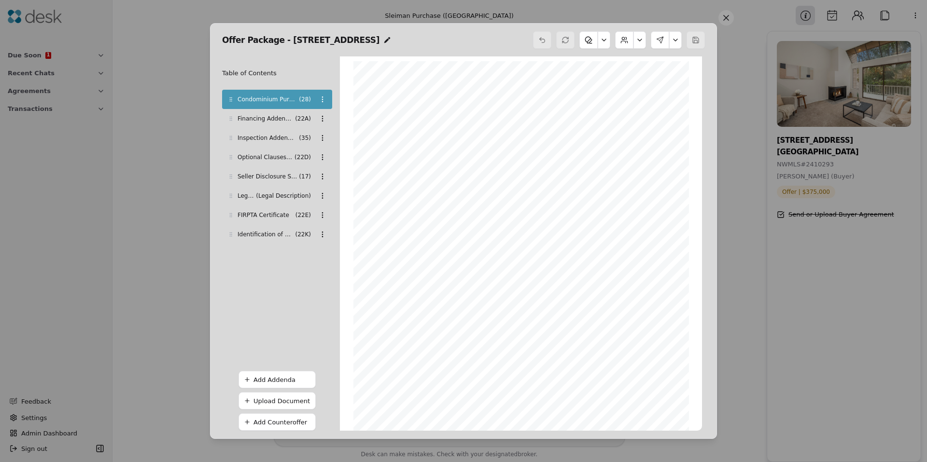
scroll to position [5, 0]
drag, startPoint x: 230, startPoint y: 119, endPoint x: 233, endPoint y: 123, distance: 5.2
click at [233, 123] on icon at bounding box center [231, 123] width 6 height 6
drag, startPoint x: 227, startPoint y: 157, endPoint x: 228, endPoint y: 136, distance: 21.7
click at [228, 136] on icon at bounding box center [231, 136] width 6 height 6
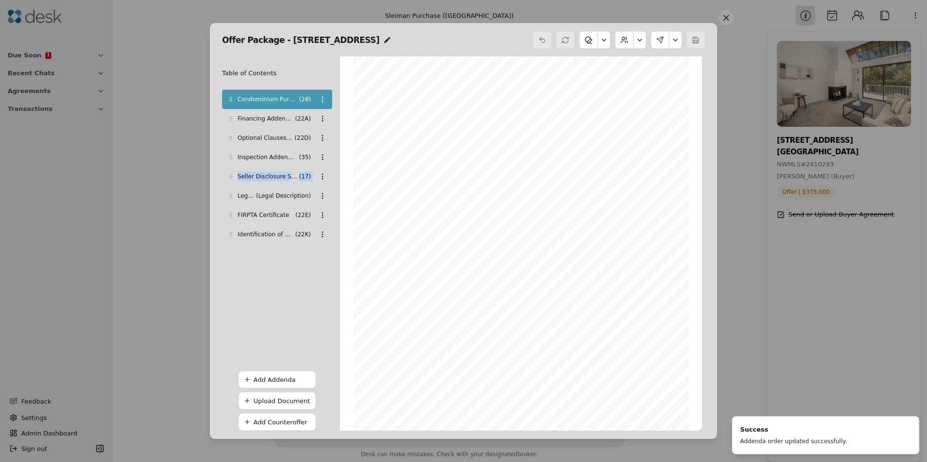
drag, startPoint x: 228, startPoint y: 200, endPoint x: 228, endPoint y: 183, distance: 16.9
click at [228, 183] on div "Condominium Purchase & Sale Agreement ( 28 ) Financing Addendum ( 22A ) Optiona…" at bounding box center [277, 167] width 110 height 154
drag, startPoint x: 227, startPoint y: 196, endPoint x: 229, endPoint y: 181, distance: 15.1
click at [229, 181] on icon at bounding box center [231, 181] width 6 height 6
drag, startPoint x: 230, startPoint y: 214, endPoint x: 236, endPoint y: 160, distance: 54.4
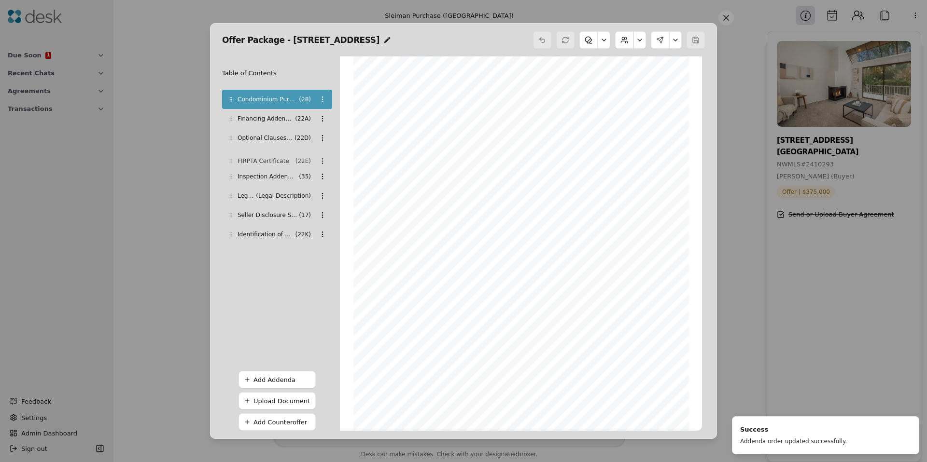
click at [236, 160] on div "FIRPTA Certificate ( 22E )" at bounding box center [277, 161] width 110 height 19
drag, startPoint x: 232, startPoint y: 236, endPoint x: 237, endPoint y: 180, distance: 55.3
click at [238, 178] on div "Identification of Utilities Addendum ( 22K )" at bounding box center [277, 176] width 110 height 19
click at [277, 381] on div "Add Addenda" at bounding box center [281, 380] width 57 height 10
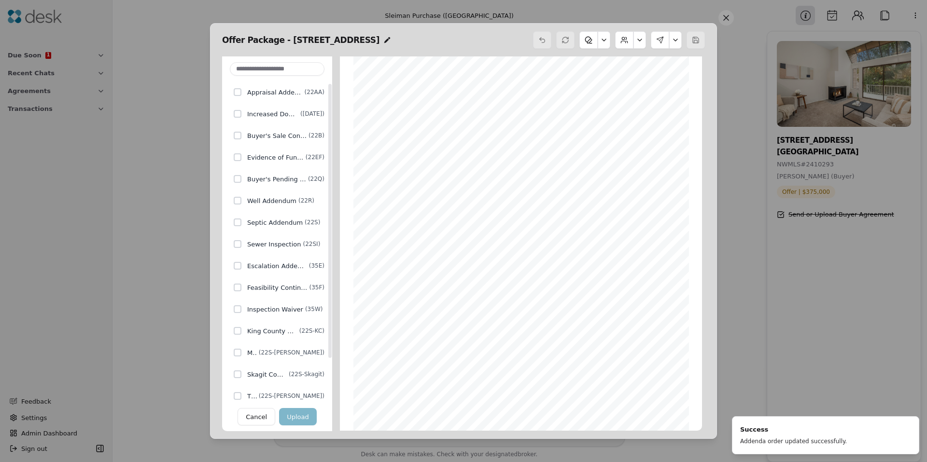
click at [280, 159] on span "Evidence of Funds" at bounding box center [275, 158] width 56 height 10
click at [298, 416] on button "Upload" at bounding box center [298, 416] width 38 height 17
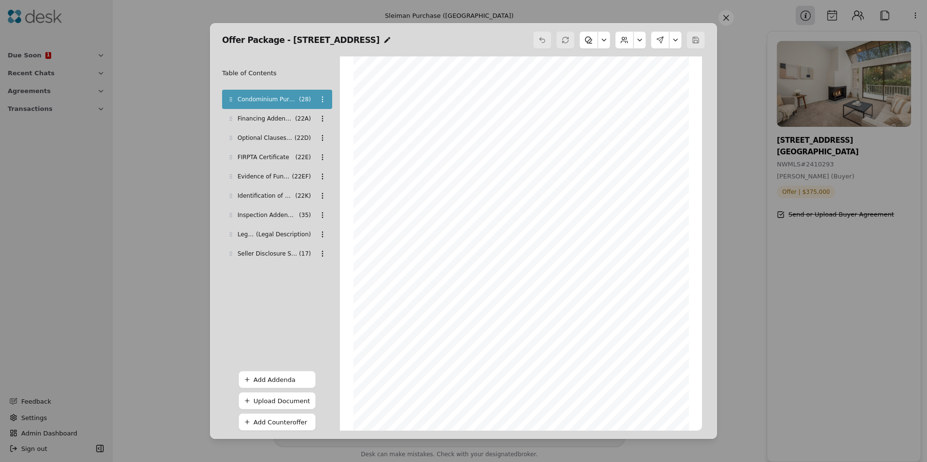
click at [281, 406] on button "Upload Document" at bounding box center [276, 400] width 77 height 17
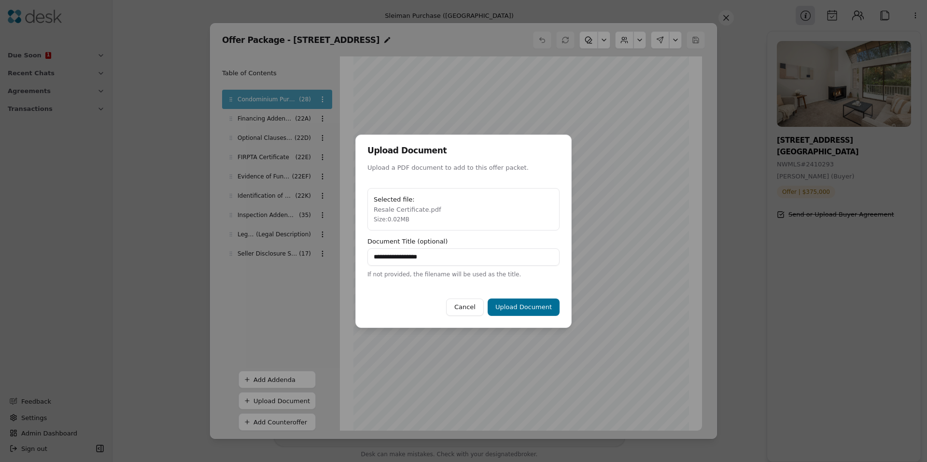
click at [512, 315] on button "Upload Document" at bounding box center [523, 307] width 72 height 17
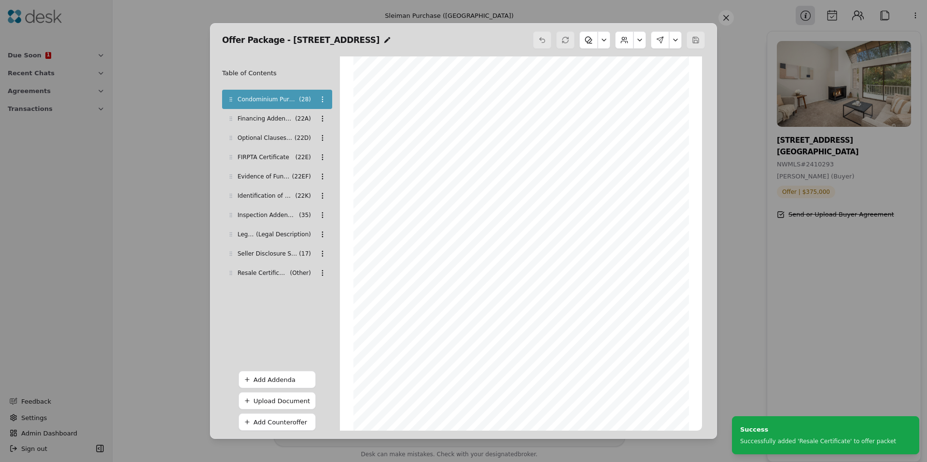
click at [275, 425] on div "Add Counteroffer" at bounding box center [281, 422] width 57 height 10
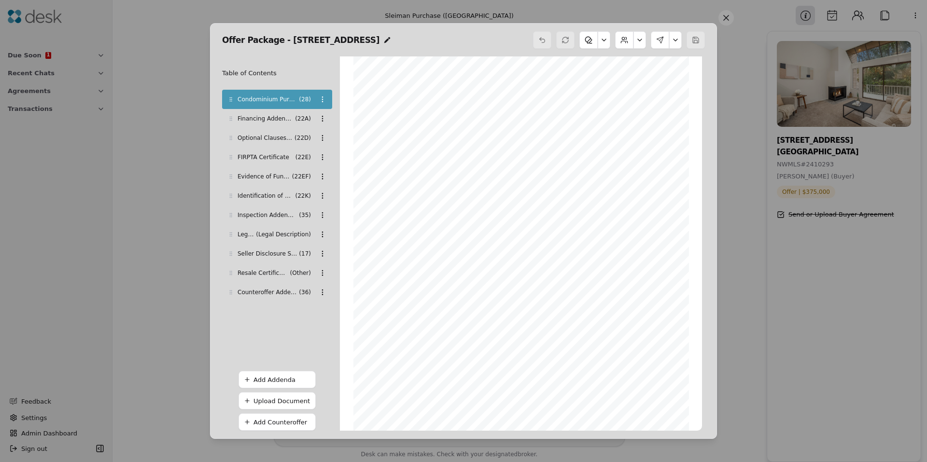
click at [637, 42] on button at bounding box center [639, 39] width 13 height 17
click at [290, 319] on div "Table of Contents Condominium Purchase & Sale Agreement ( 28 ) Financing Addend…" at bounding box center [277, 243] width 110 height 375
click at [272, 297] on div "Counteroffer Addendum ( 36 )" at bounding box center [277, 292] width 110 height 19
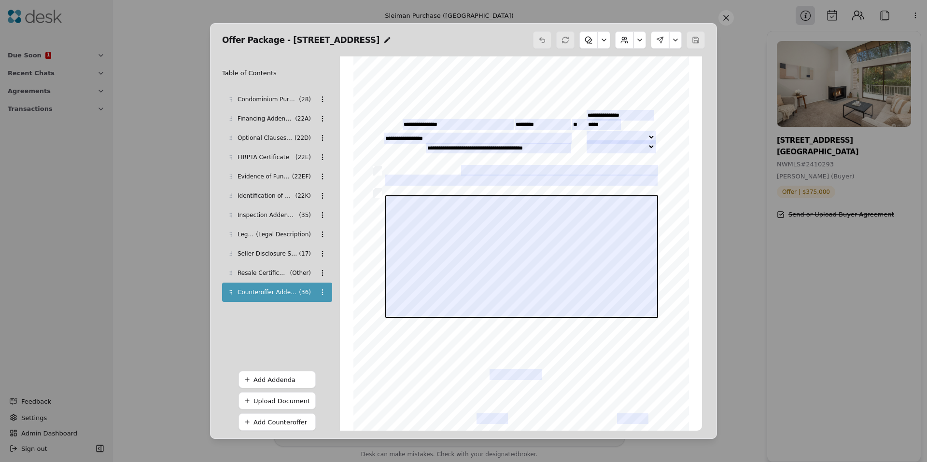
scroll to position [0, 0]
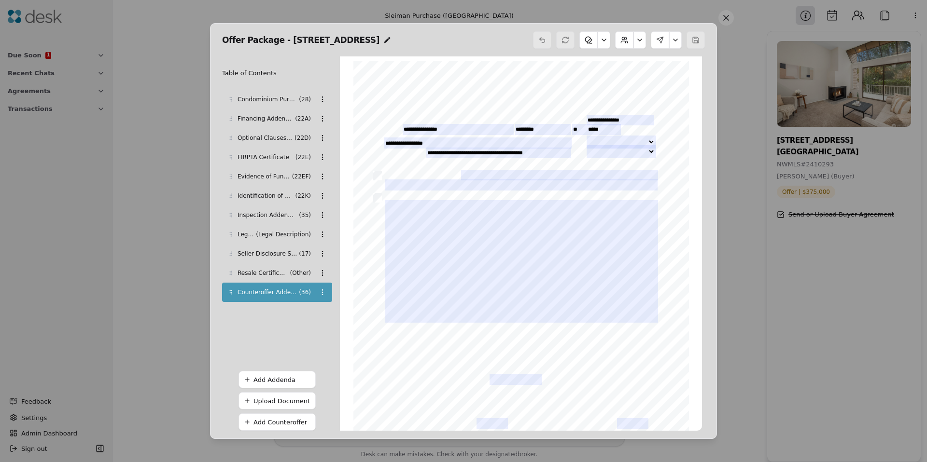
drag, startPoint x: 274, startPoint y: 269, endPoint x: 275, endPoint y: 263, distance: 6.4
click at [274, 269] on span "Resale Certificate" at bounding box center [262, 273] width 51 height 10
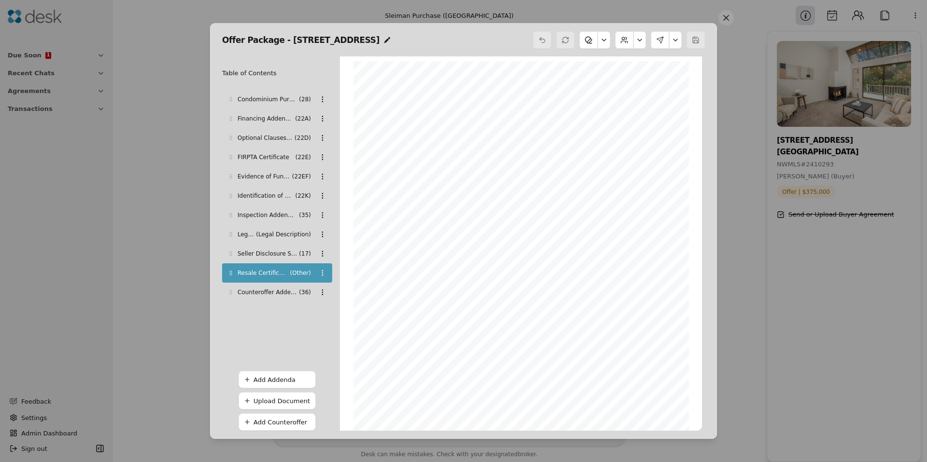
scroll to position [5, 0]
click at [276, 257] on span "Seller Disclosure Statement-Improved Property" at bounding box center [266, 254] width 59 height 10
click at [278, 236] on span "( Legal Description )" at bounding box center [283, 235] width 55 height 10
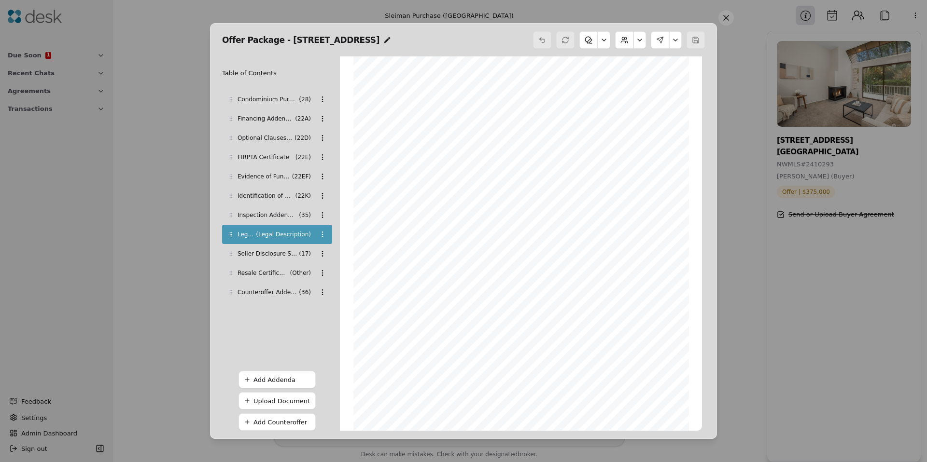
click at [278, 215] on span "Inspection Addendum" at bounding box center [266, 215] width 59 height 10
click at [275, 172] on span "Evidence of Funds" at bounding box center [263, 177] width 53 height 10
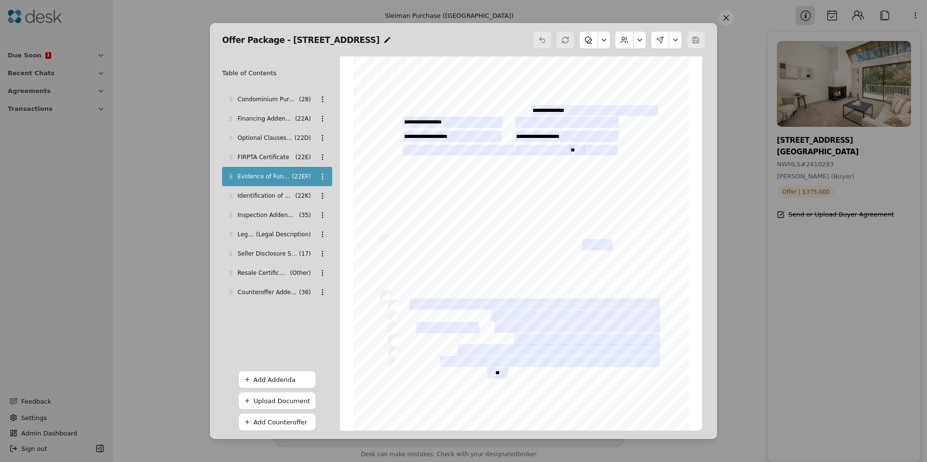
click at [286, 99] on span "Condominium Purchase & Sale Agreement" at bounding box center [266, 100] width 59 height 10
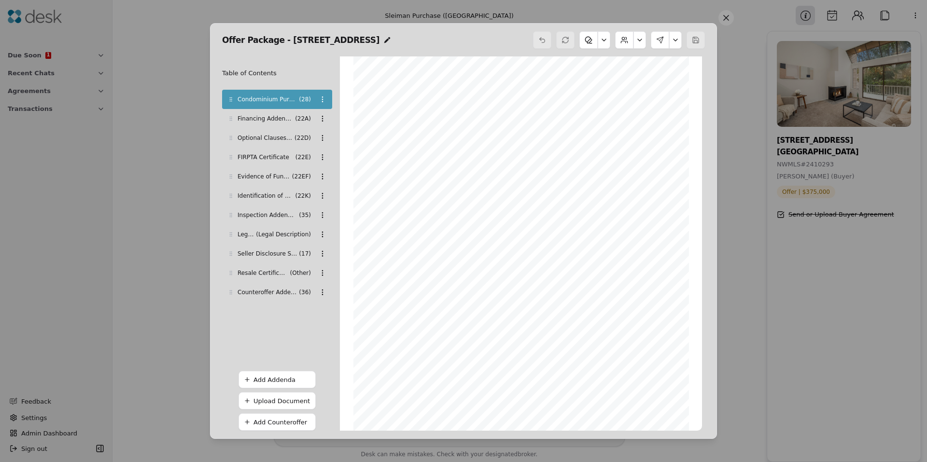
drag, startPoint x: 679, startPoint y: 42, endPoint x: 650, endPoint y: 42, distance: 28.5
click at [679, 42] on button at bounding box center [675, 39] width 13 height 17
click at [640, 42] on button at bounding box center [639, 39] width 13 height 17
click at [609, 84] on button "Edit Buyer" at bounding box center [615, 82] width 52 height 17
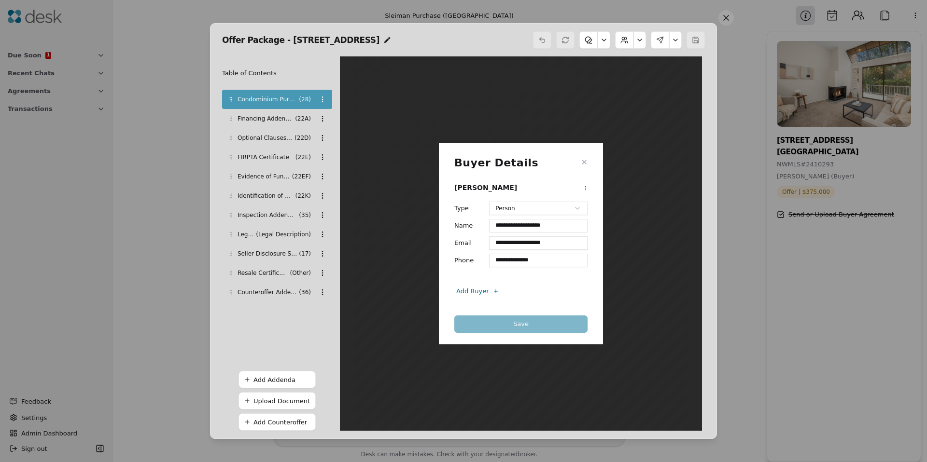
click at [585, 164] on button "✕" at bounding box center [584, 163] width 6 height 12
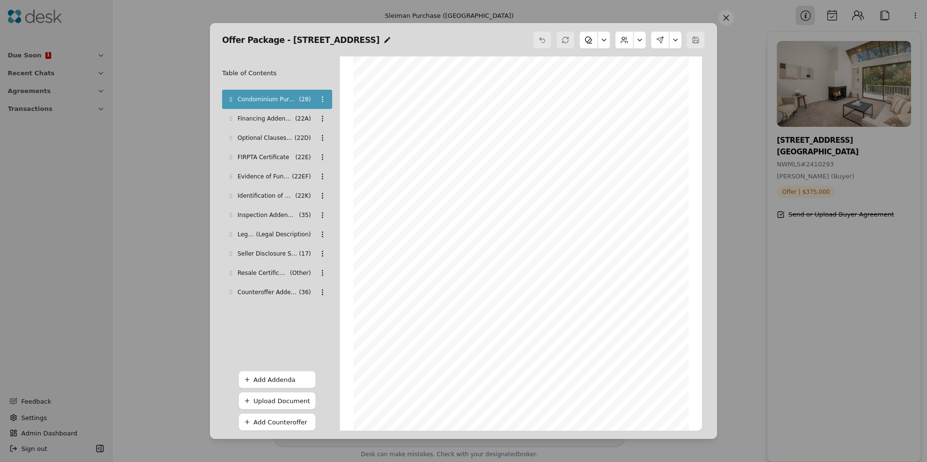
click at [674, 42] on button at bounding box center [675, 39] width 13 height 17
click at [654, 83] on button "Review Signing" at bounding box center [644, 80] width 67 height 17
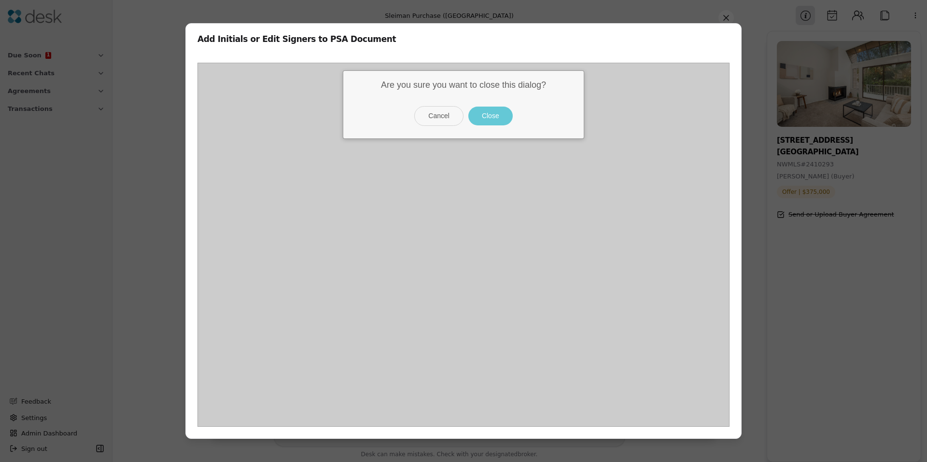
click at [486, 121] on button "Close" at bounding box center [490, 116] width 44 height 19
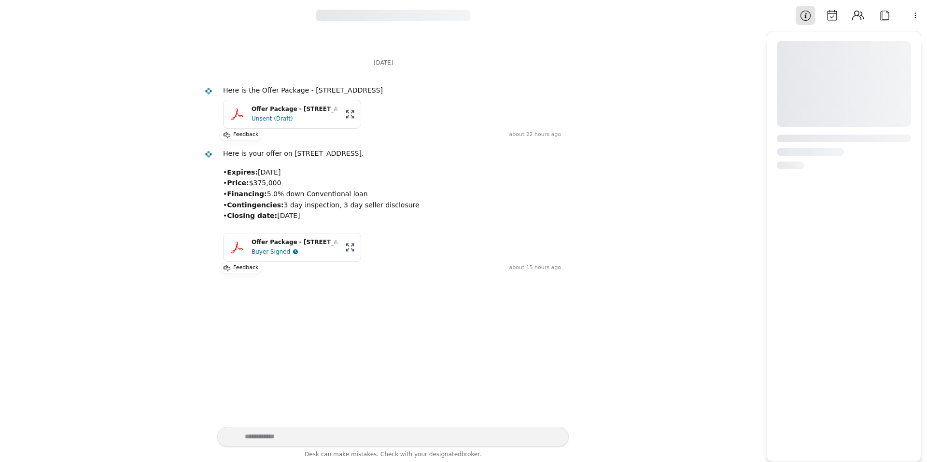
click at [272, 247] on div "Buyer-Signed" at bounding box center [270, 252] width 39 height 10
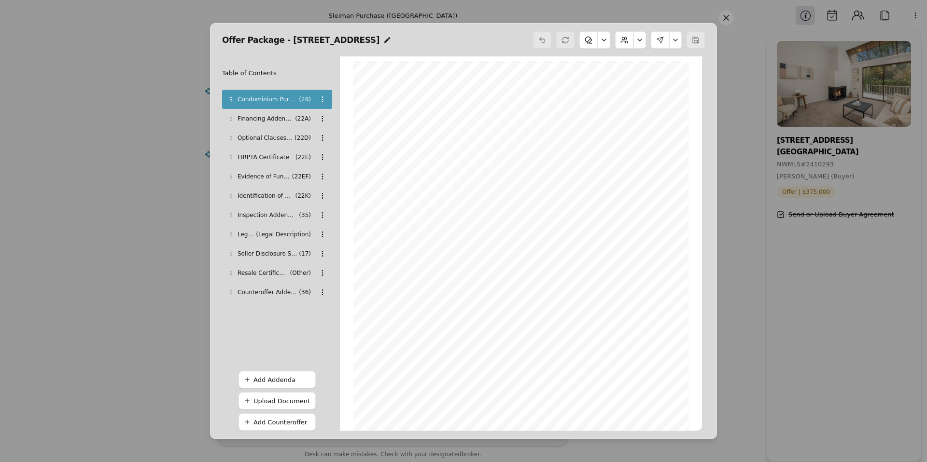
scroll to position [5, 0]
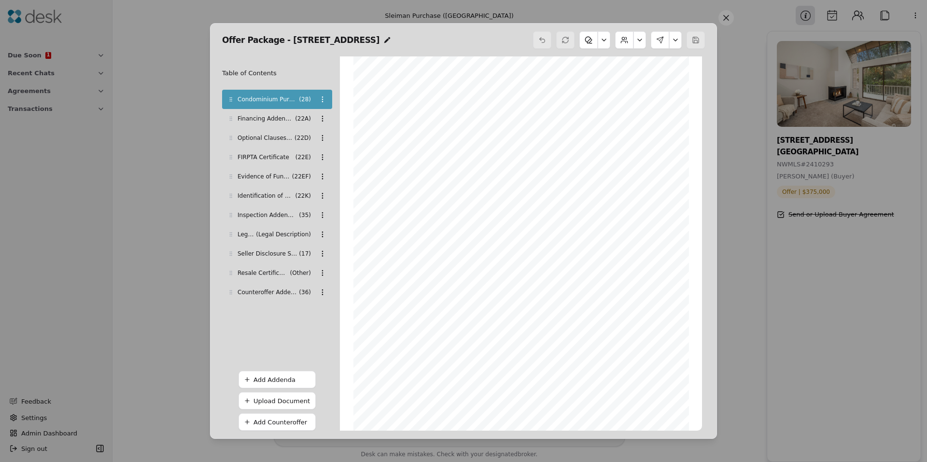
click at [607, 41] on button at bounding box center [603, 39] width 13 height 17
click at [637, 41] on button at bounding box center [639, 39] width 13 height 17
click at [637, 42] on button at bounding box center [639, 39] width 13 height 17
click at [675, 41] on button at bounding box center [675, 39] width 13 height 17
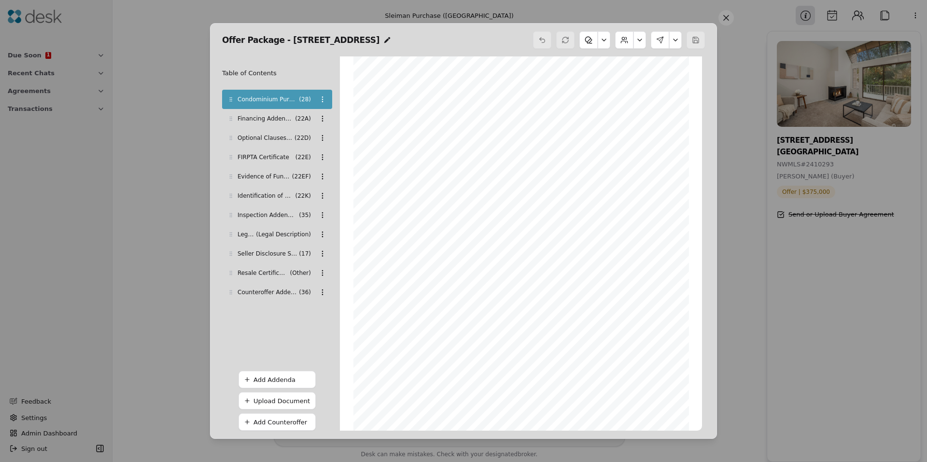
click at [503, 247] on span "is not a foreign person for purposes of U.S. income taxation" at bounding box center [549, 249] width 130 height 5
drag, startPoint x: 494, startPoint y: 309, endPoint x: 501, endPoint y: 301, distance: 11.3
click at [497, 307] on span "_______________________________________________________________________________…" at bounding box center [525, 309] width 284 height 5
click at [505, 297] on span "22D(Optional Clauses)" at bounding box center [497, 299] width 48 height 5
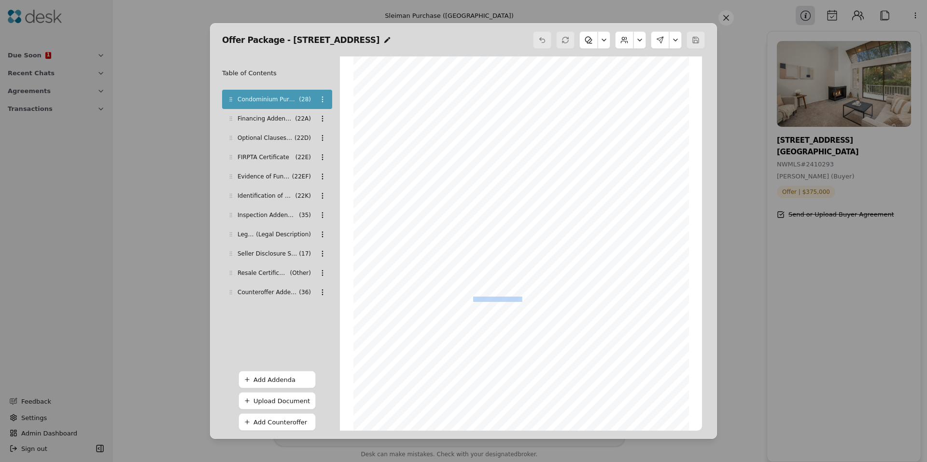
click at [504, 297] on span "22D(Optional Clauses)" at bounding box center [497, 299] width 48 height 5
drag, startPoint x: 444, startPoint y: 296, endPoint x: 418, endPoint y: 296, distance: 25.6
click at [418, 297] on span "22A(Financing)" at bounding box center [425, 299] width 33 height 5
drag, startPoint x: 418, startPoint y: 297, endPoint x: 428, endPoint y: 300, distance: 10.2
click at [418, 297] on span "22A(Financing)" at bounding box center [425, 299] width 33 height 5
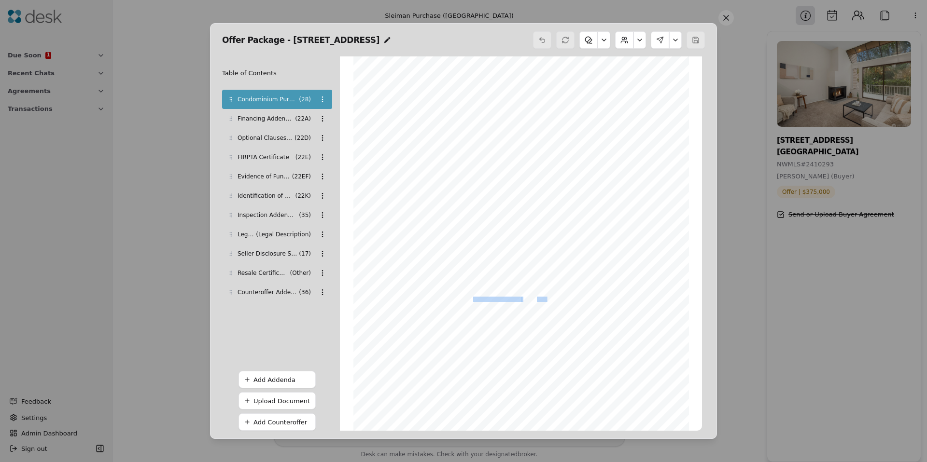
drag, startPoint x: 444, startPoint y: 301, endPoint x: 549, endPoint y: 299, distance: 105.2
click at [549, 299] on div "Form 28 ©Copyright 2024 Condominium PSA Northwest Multiple Listing Service Rev.…" at bounding box center [520, 273] width 335 height 434
click at [550, 299] on span "22K(Utilities)" at bounding box center [551, 299] width 28 height 5
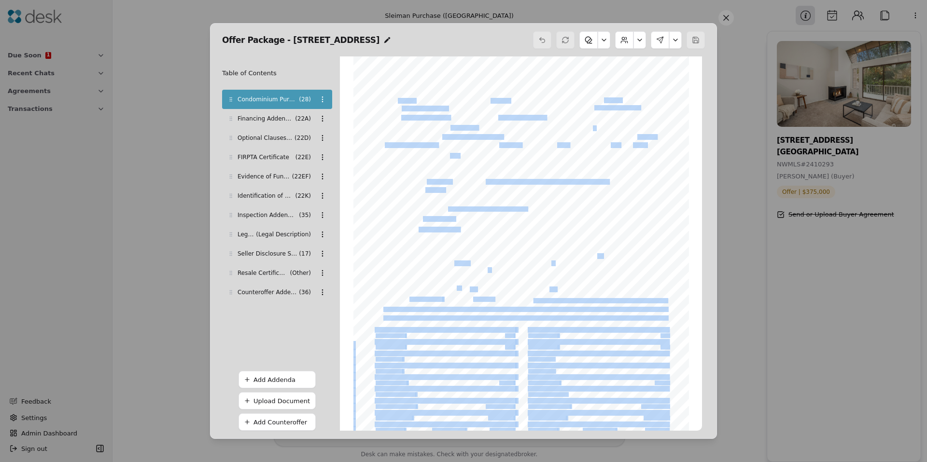
drag, startPoint x: 493, startPoint y: 298, endPoint x: 468, endPoint y: 297, distance: 24.6
click at [481, 298] on div "Form 28 ©Copyright 2024 Condominium PSA Northwest Multiple Listing Service Rev.…" at bounding box center [520, 273] width 335 height 434
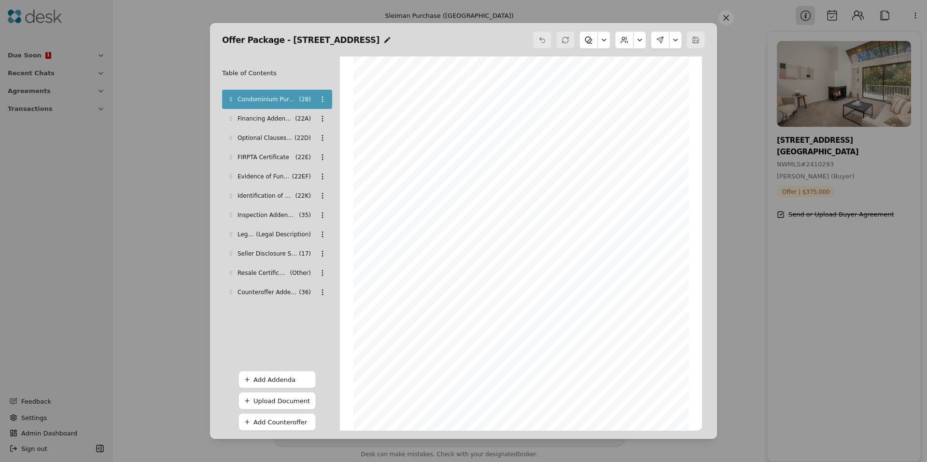
drag, startPoint x: 460, startPoint y: 297, endPoint x: 456, endPoint y: 296, distance: 5.0
click at [459, 297] on div "Form 28 ©Copyright 2024 Condominium PSA Northwest Multiple Listing Service Rev.…" at bounding box center [520, 273] width 335 height 434
click at [321, 99] on div "Offer Package - 19805 15th Ave NE, Shoreline, WA 9 Table of Contents Condominiu…" at bounding box center [463, 231] width 927 height 462
click at [638, 43] on div "Offer Package - 19805 15th Ave NE, Shoreline, WA 9 Table of Contents Condominiu…" at bounding box center [463, 231] width 927 height 462
click at [638, 42] on button at bounding box center [639, 39] width 13 height 17
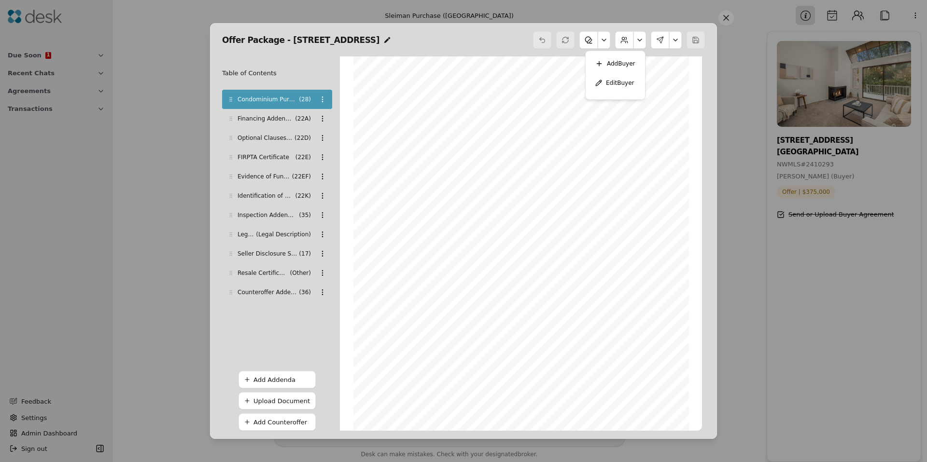
click at [607, 42] on button at bounding box center [603, 39] width 13 height 17
click at [639, 40] on button at bounding box center [639, 39] width 13 height 17
click at [621, 81] on button "Edit Buyer" at bounding box center [615, 82] width 52 height 17
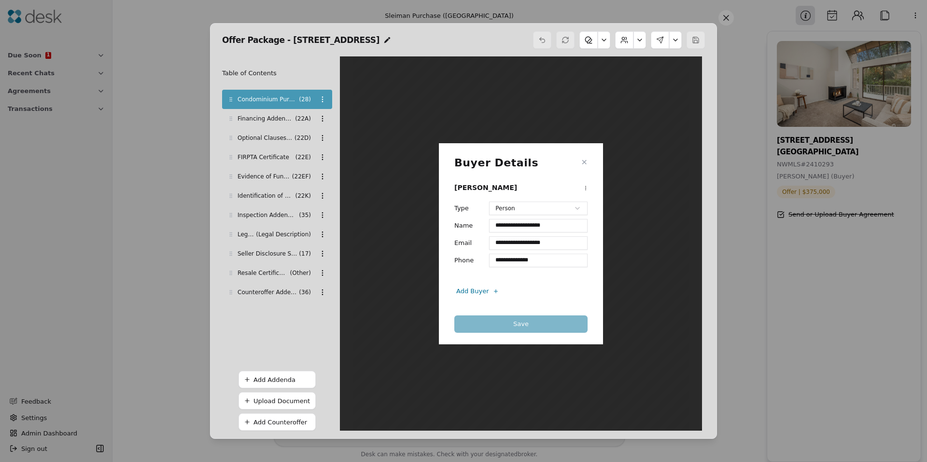
click at [686, 40] on div at bounding box center [695, 39] width 18 height 17
click at [673, 43] on button at bounding box center [675, 39] width 13 height 17
click at [659, 79] on button "Review Signing" at bounding box center [644, 80] width 67 height 17
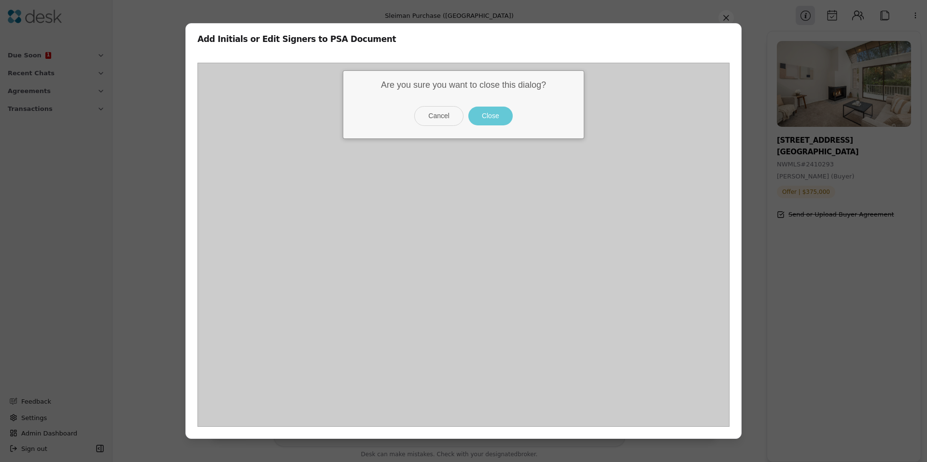
click at [502, 116] on button "Close" at bounding box center [490, 116] width 44 height 19
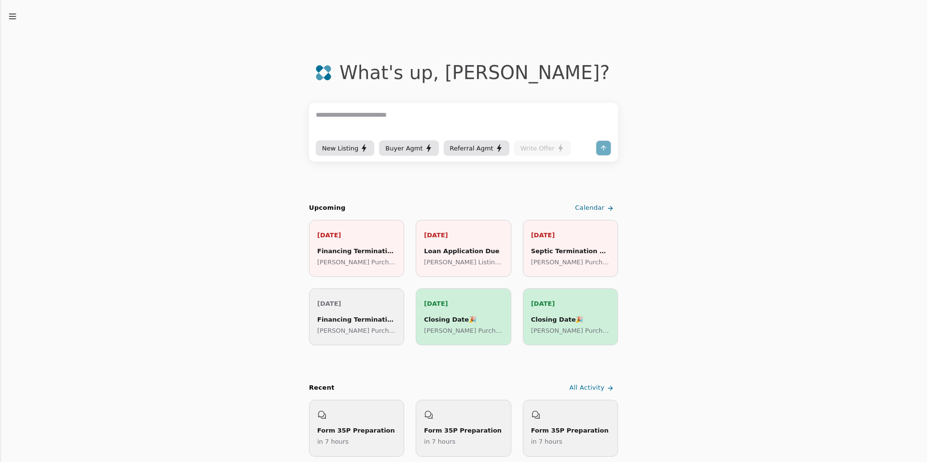
click at [351, 153] on div "New Listing" at bounding box center [345, 148] width 46 height 10
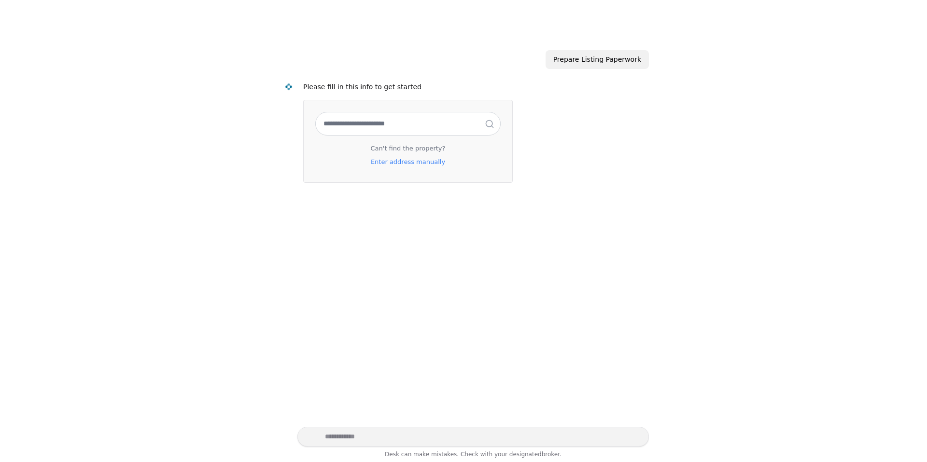
click at [372, 124] on input "text" at bounding box center [408, 123] width 184 height 23
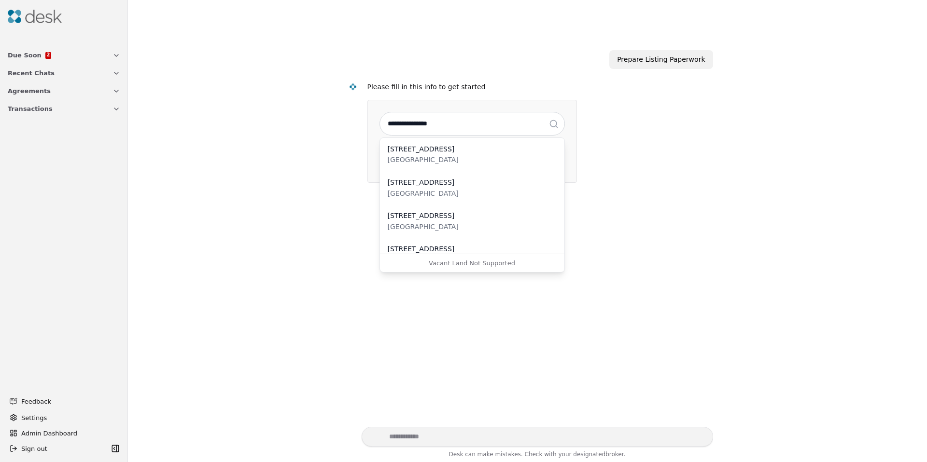
type input "**********"
click at [423, 160] on div "[GEOGRAPHIC_DATA]" at bounding box center [472, 159] width 169 height 11
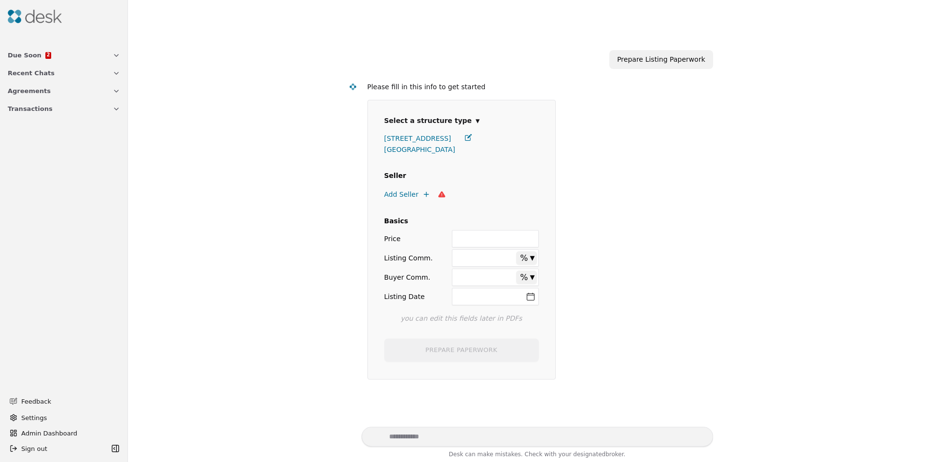
select select "*****"
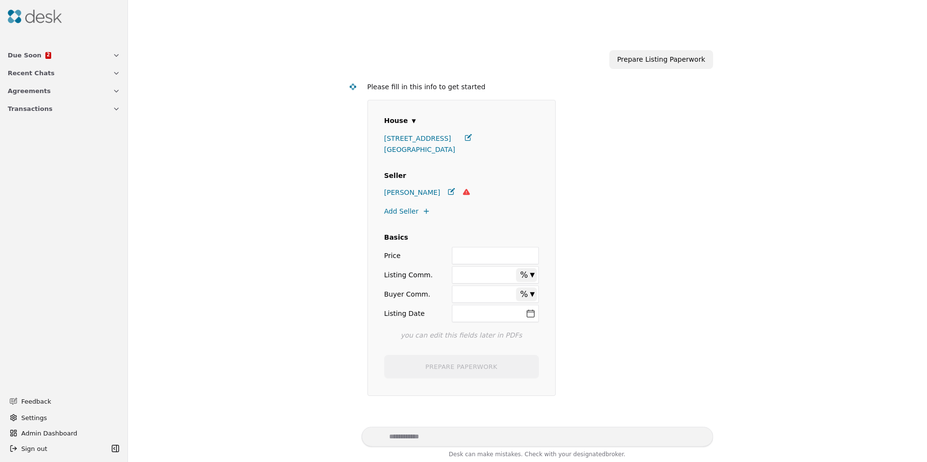
click at [448, 190] on icon at bounding box center [451, 191] width 7 height 7
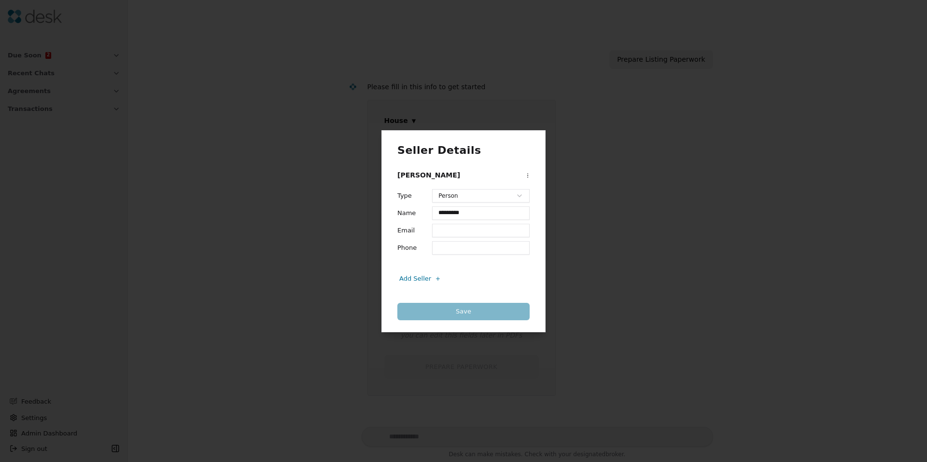
click at [447, 232] on input "Email" at bounding box center [480, 231] width 97 height 14
type input "**********"
click at [466, 311] on button "Save" at bounding box center [463, 311] width 132 height 17
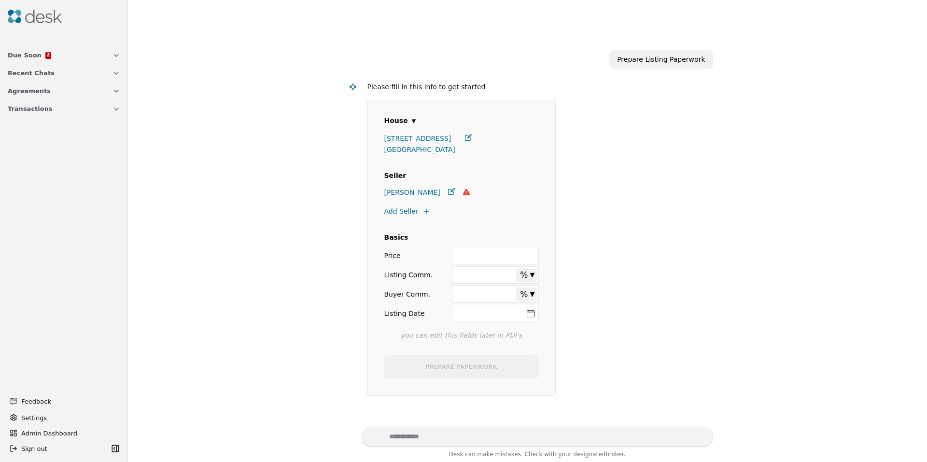
click at [355, 279] on div "**********" at bounding box center [527, 239] width 371 height 328
click at [469, 253] on input "Price" at bounding box center [495, 255] width 86 height 17
type input "*****"
click at [345, 284] on div "**********" at bounding box center [527, 239] width 371 height 328
click at [466, 275] on input "Listing Comm." at bounding box center [495, 274] width 86 height 17
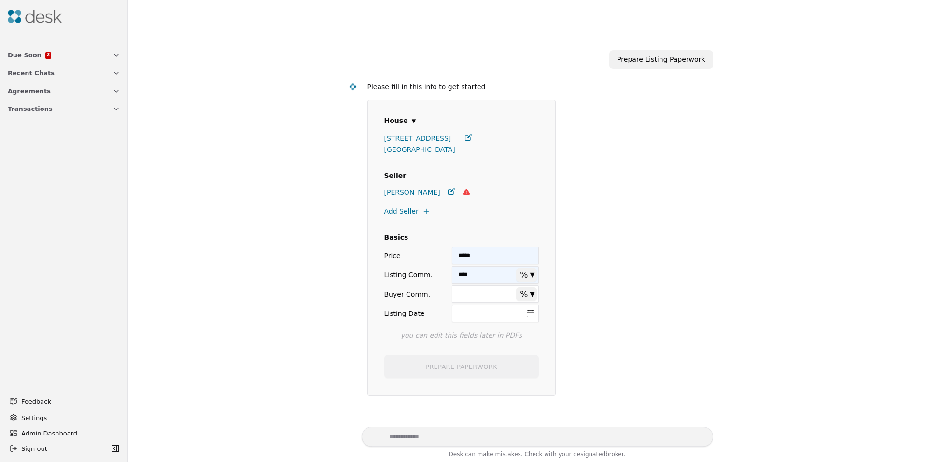
type input "****"
click at [471, 287] on input "Buyer Comm." at bounding box center [495, 294] width 86 height 17
type input "****"
click at [316, 307] on div "**********" at bounding box center [527, 229] width 787 height 396
click at [464, 309] on button "Listing Date" at bounding box center [495, 313] width 86 height 17
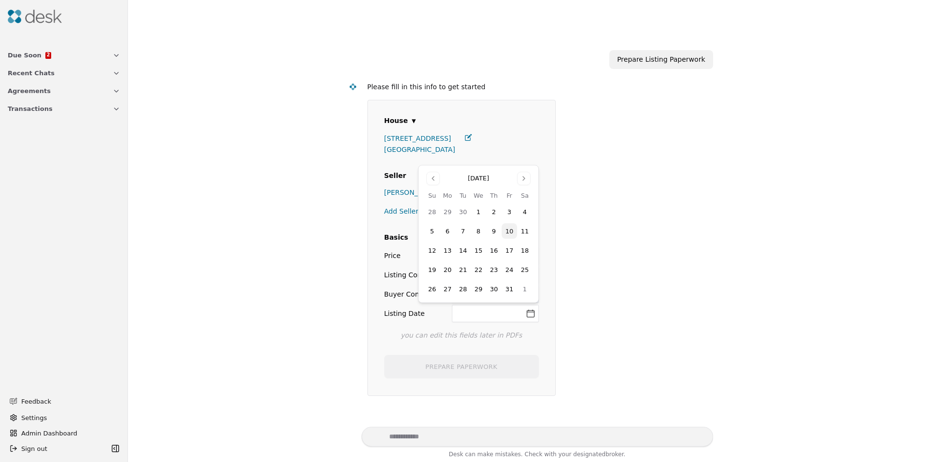
click at [514, 248] on button "17" at bounding box center [508, 250] width 15 height 15
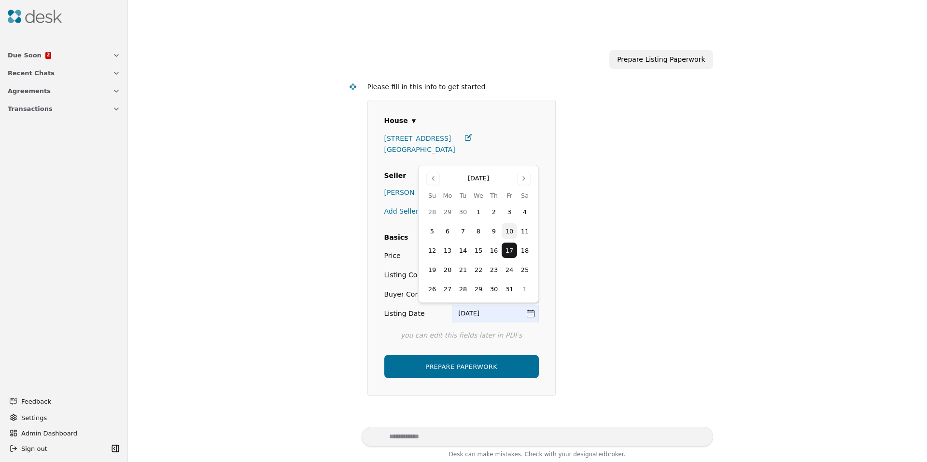
click at [455, 362] on button "PREPARE PAPERWORK" at bounding box center [461, 366] width 154 height 23
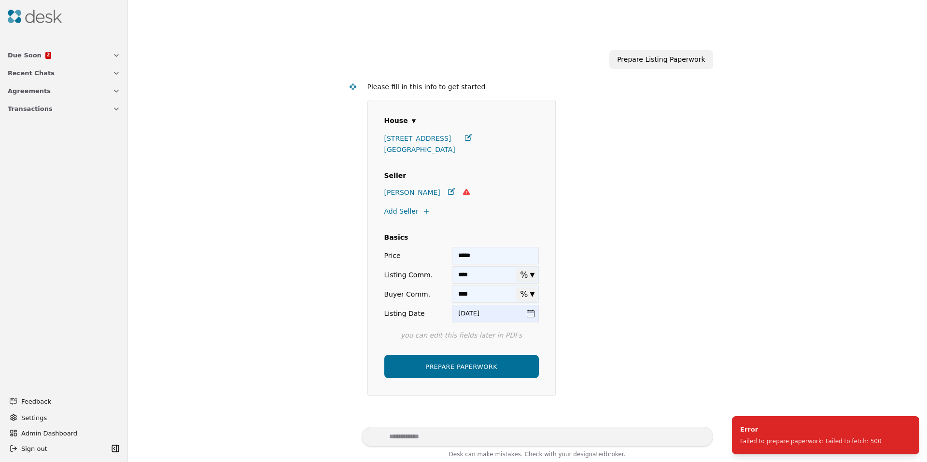
click at [448, 191] on icon at bounding box center [451, 191] width 7 height 7
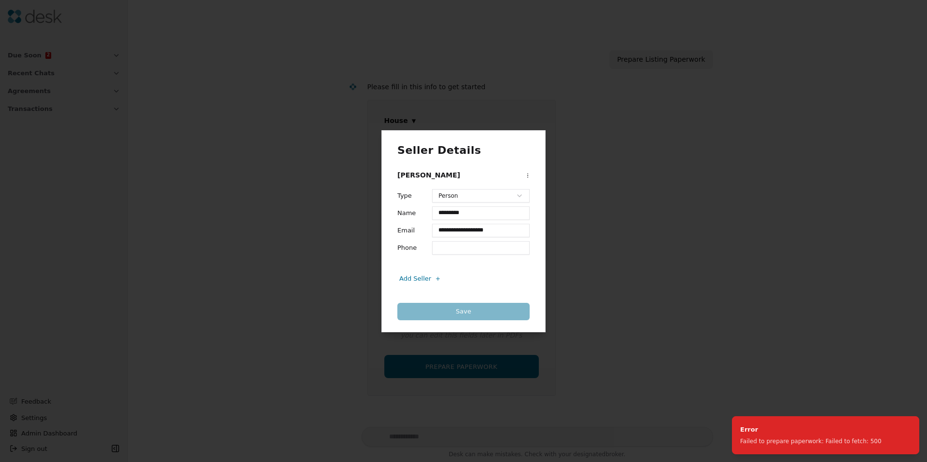
click at [458, 250] on input "Phone" at bounding box center [480, 248] width 97 height 14
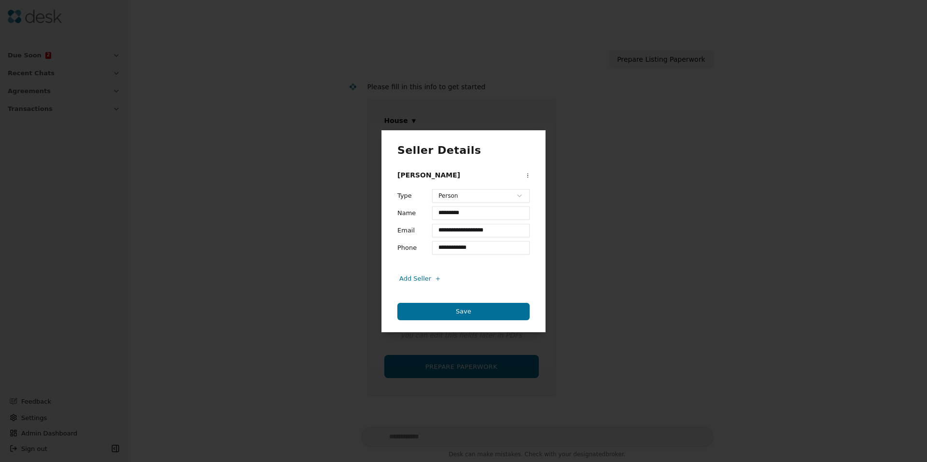
type input "**********"
click at [453, 318] on button "Save" at bounding box center [463, 311] width 132 height 17
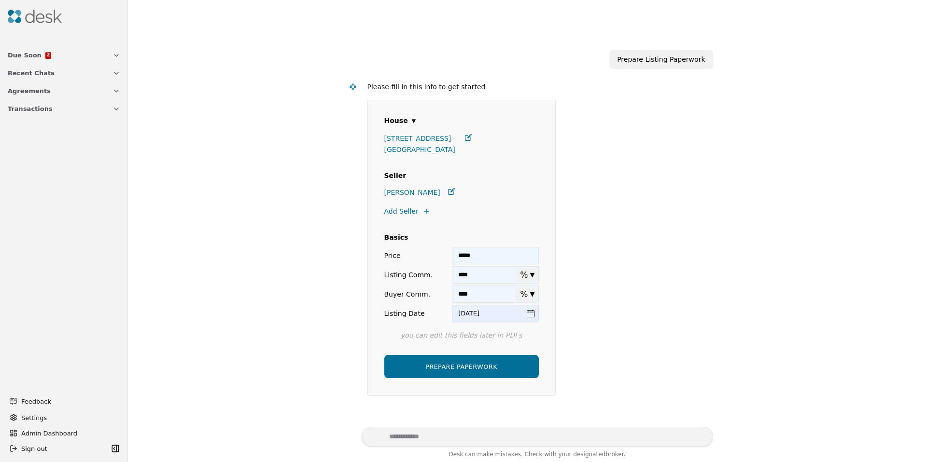
click at [290, 247] on div "**********" at bounding box center [527, 229] width 787 height 396
click at [432, 365] on button "PREPARE PAPERWORK" at bounding box center [461, 366] width 154 height 23
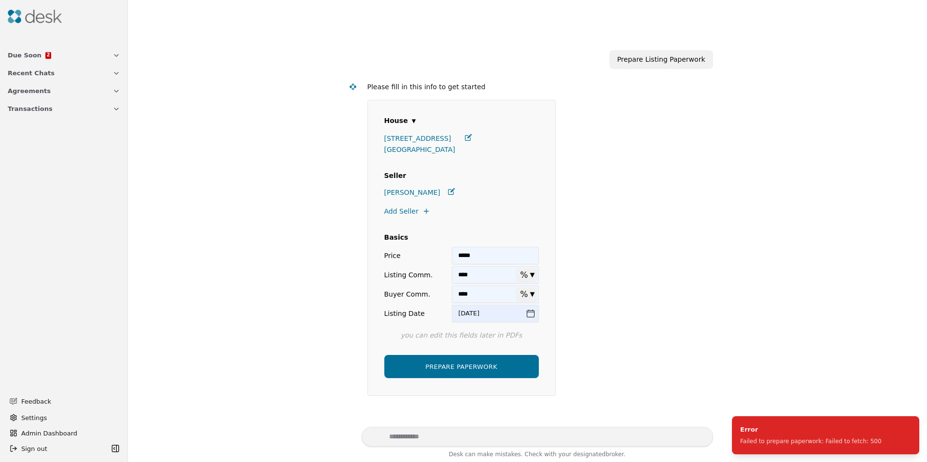
drag, startPoint x: 502, startPoint y: 251, endPoint x: 443, endPoint y: 255, distance: 59.5
click at [458, 251] on input "*****" at bounding box center [495, 255] width 86 height 17
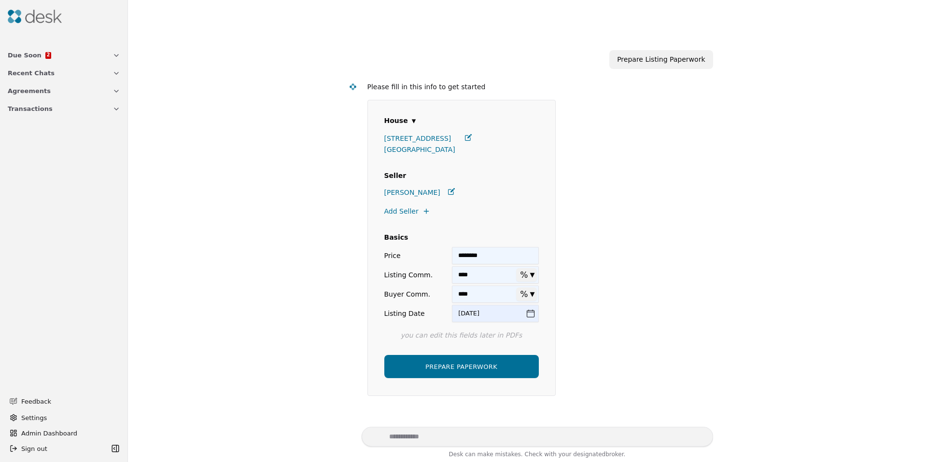
type input "********"
click at [470, 369] on button "PREPARE PAPERWORK" at bounding box center [461, 366] width 154 height 23
click at [480, 313] on button "[DATE]" at bounding box center [495, 313] width 86 height 17
click at [511, 267] on button "24" at bounding box center [508, 269] width 15 height 15
click at [483, 375] on button "PREPARE PAPERWORK" at bounding box center [461, 366] width 154 height 23
